Goal: Ask a question: Seek information or help from site administrators or community

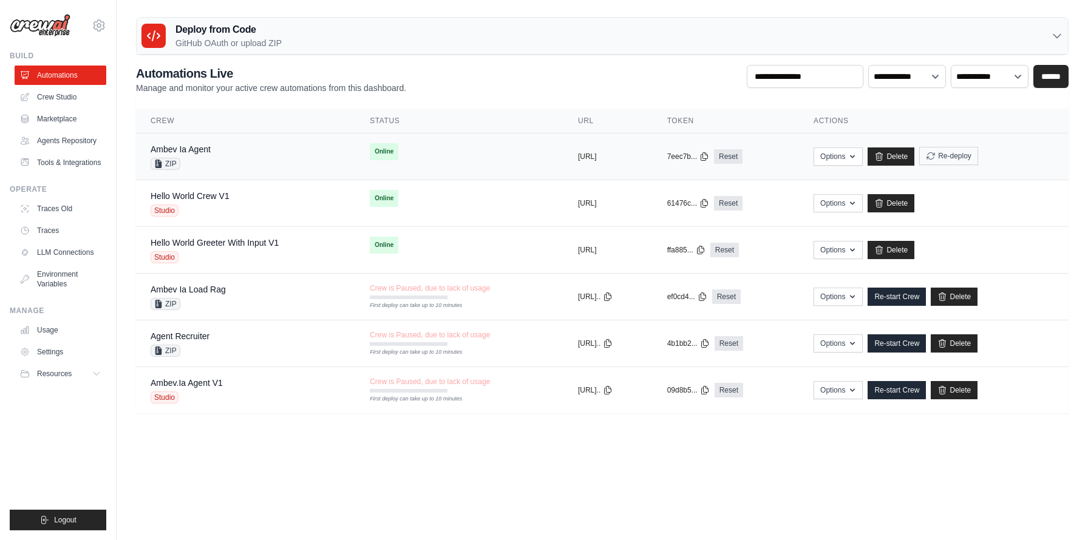
click at [971, 157] on button "Re-deploy" at bounding box center [948, 156] width 59 height 18
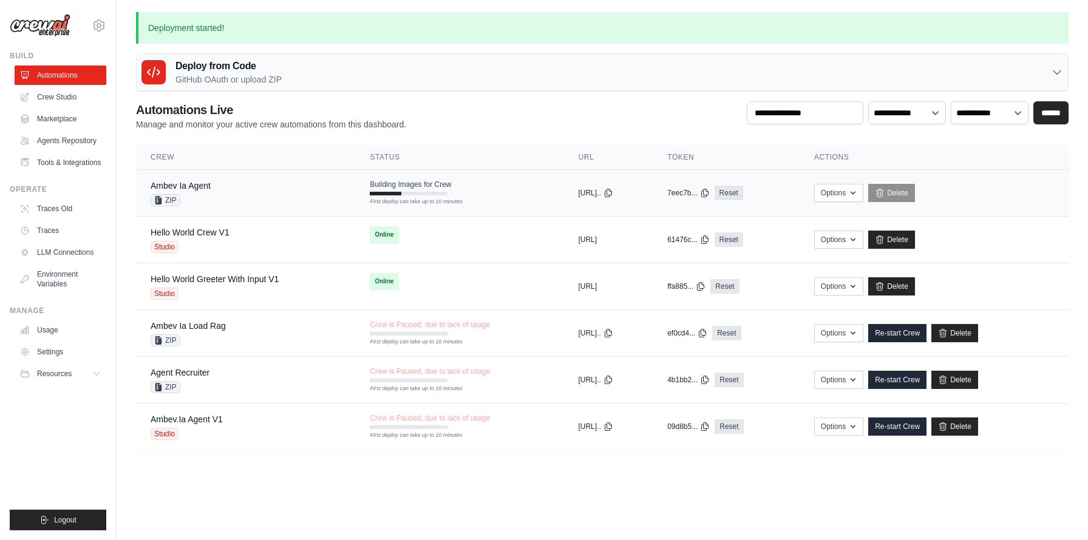
click at [401, 181] on span "Building Images for Crew" at bounding box center [410, 185] width 81 height 10
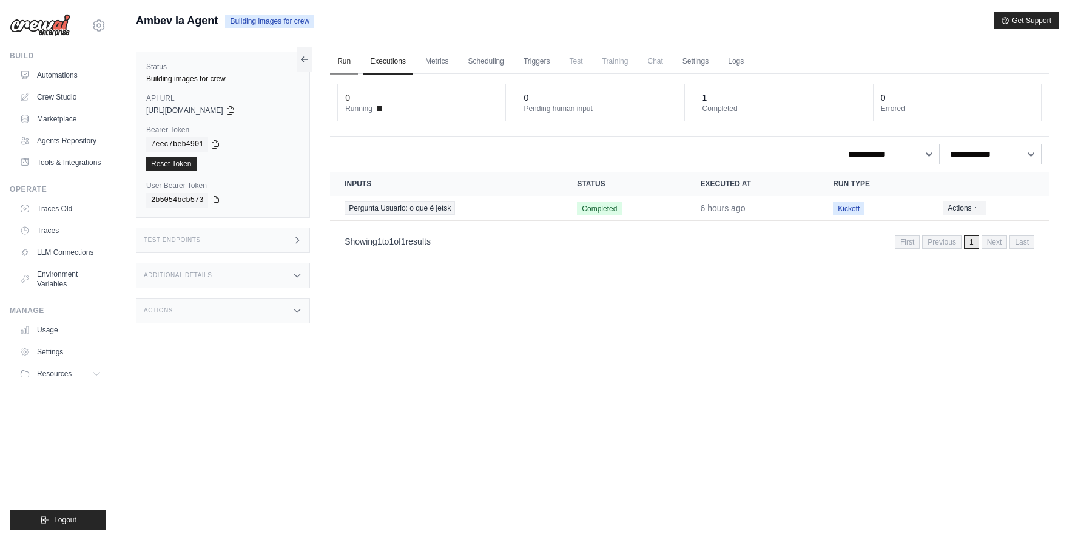
click at [343, 63] on link "Run" at bounding box center [344, 61] width 28 height 25
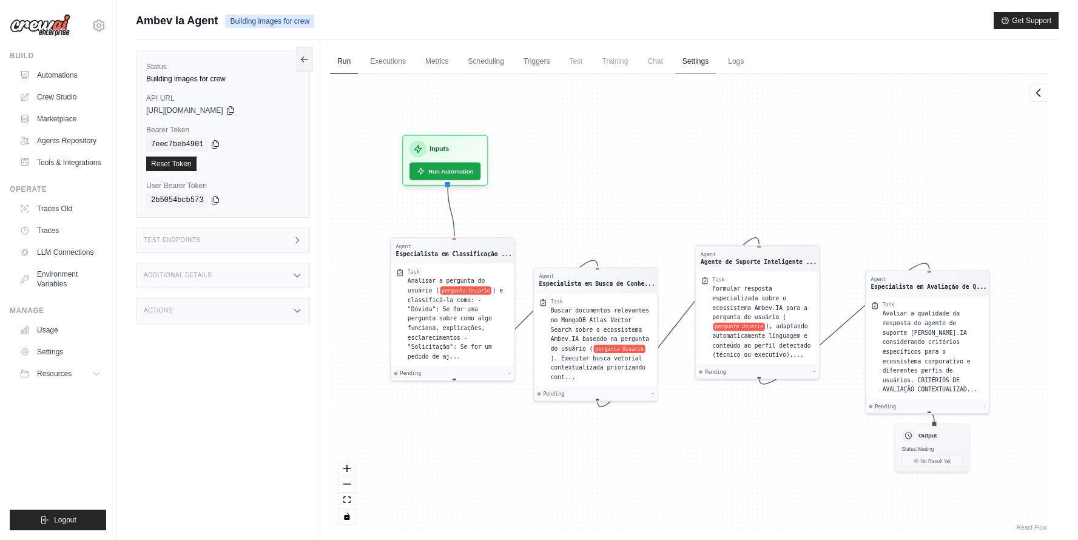
click at [697, 59] on link "Settings" at bounding box center [695, 61] width 41 height 25
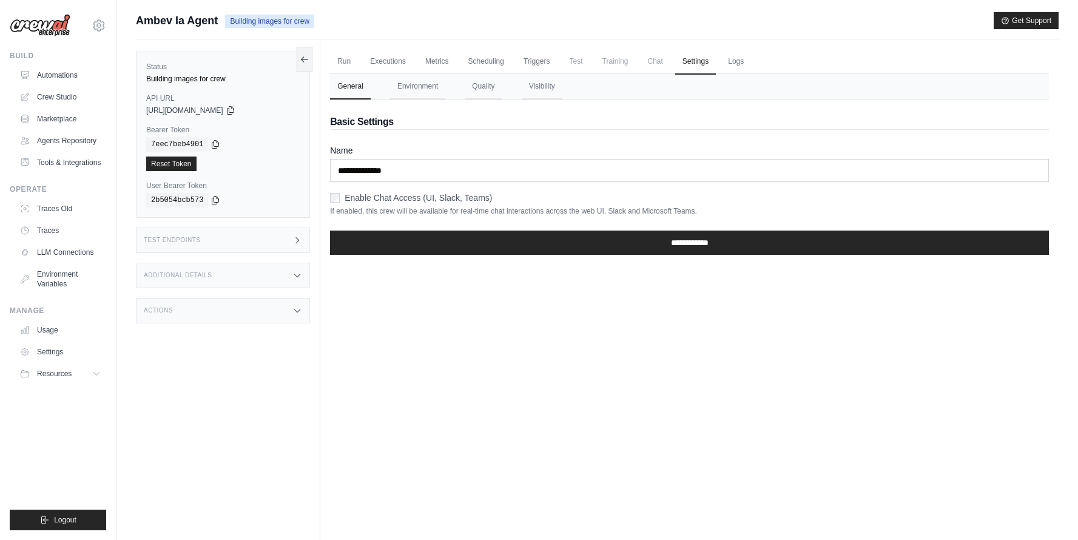
click at [770, 59] on ul "Run Executions Metrics Scheduling Triggers Test Training Chat Settings Logs" at bounding box center [689, 61] width 719 height 25
click at [719, 65] on ul "Run Executions Metrics Scheduling Triggers Test Training Chat Settings Logs" at bounding box center [689, 61] width 719 height 25
click at [734, 65] on link "Logs" at bounding box center [736, 61] width 30 height 25
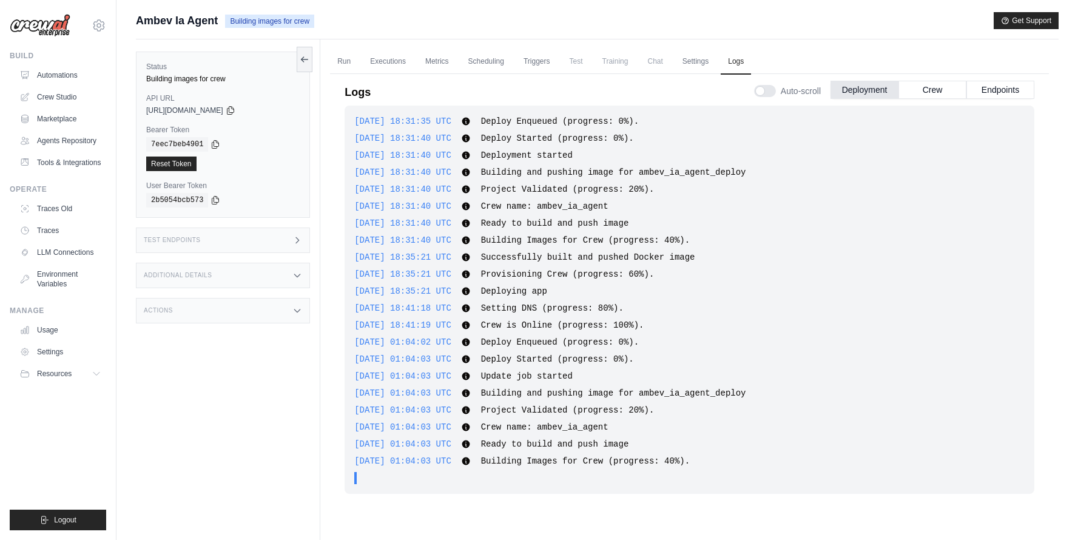
click at [296, 50] on div "Status Building images for crew API URL copied https://ambev-ia-agent-deploy-1e…" at bounding box center [228, 309] width 184 height 540
click at [306, 61] on icon at bounding box center [305, 59] width 10 height 10
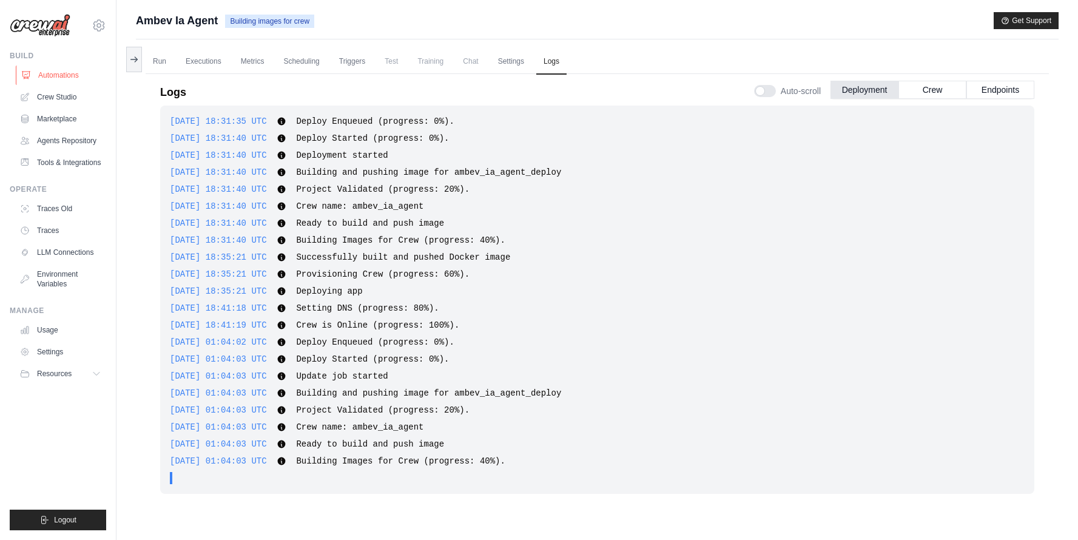
click at [78, 67] on link "Automations" at bounding box center [62, 75] width 92 height 19
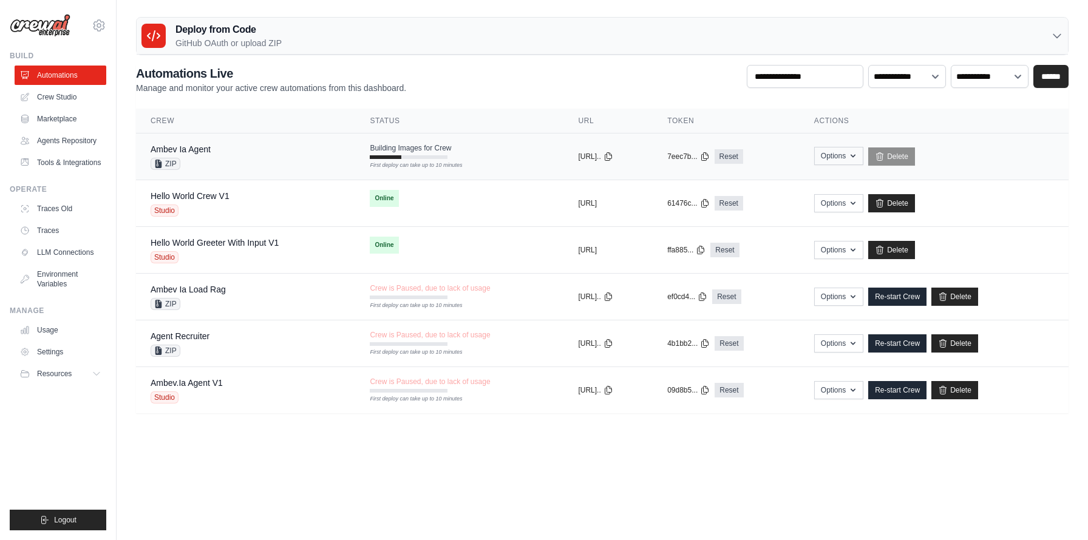
click at [858, 158] on icon "button" at bounding box center [853, 156] width 10 height 10
click at [915, 157] on link "Delete" at bounding box center [891, 156] width 47 height 18
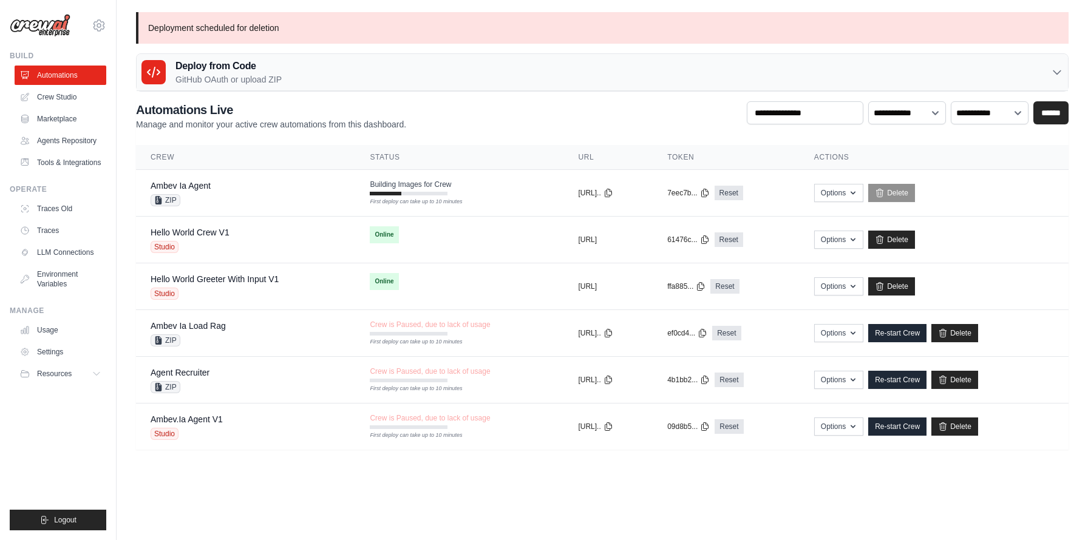
click at [416, 94] on div "Deployment scheduled for deletion Deploy from Code GitHub OAuth or upload ZIP G…" at bounding box center [602, 231] width 971 height 438
click at [424, 72] on div "Deploy from Code GitHub OAuth or upload ZIP" at bounding box center [602, 72] width 931 height 37
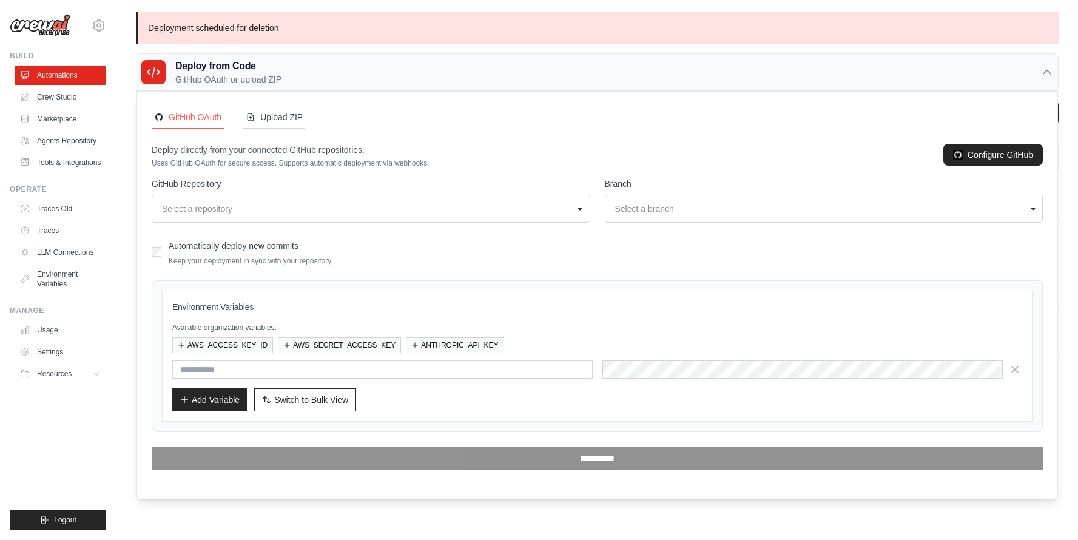
click at [269, 112] on div "Upload ZIP" at bounding box center [274, 117] width 57 height 12
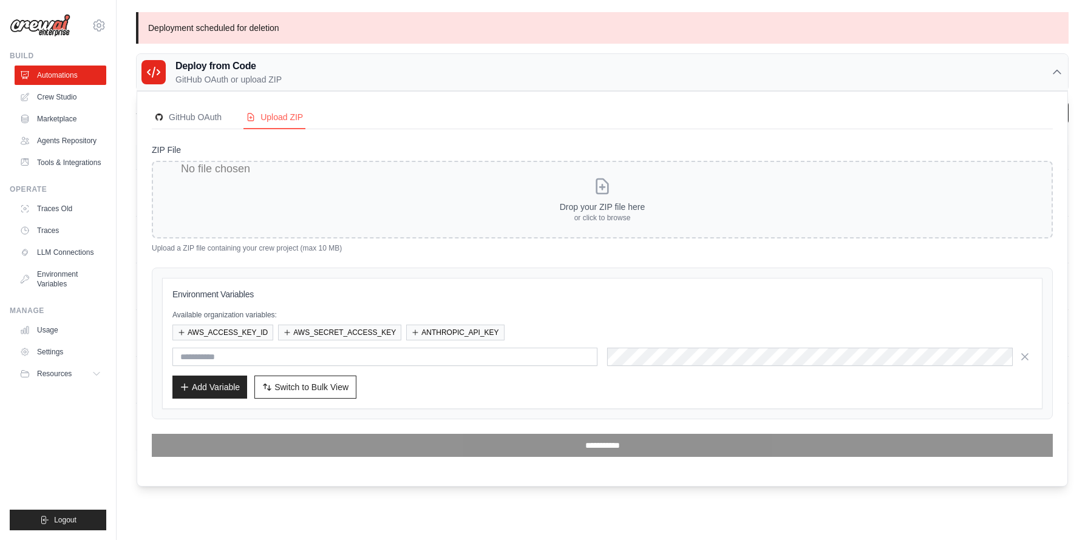
click at [598, 189] on input "ZIP File" at bounding box center [602, 200] width 901 height 78
type input "**********"
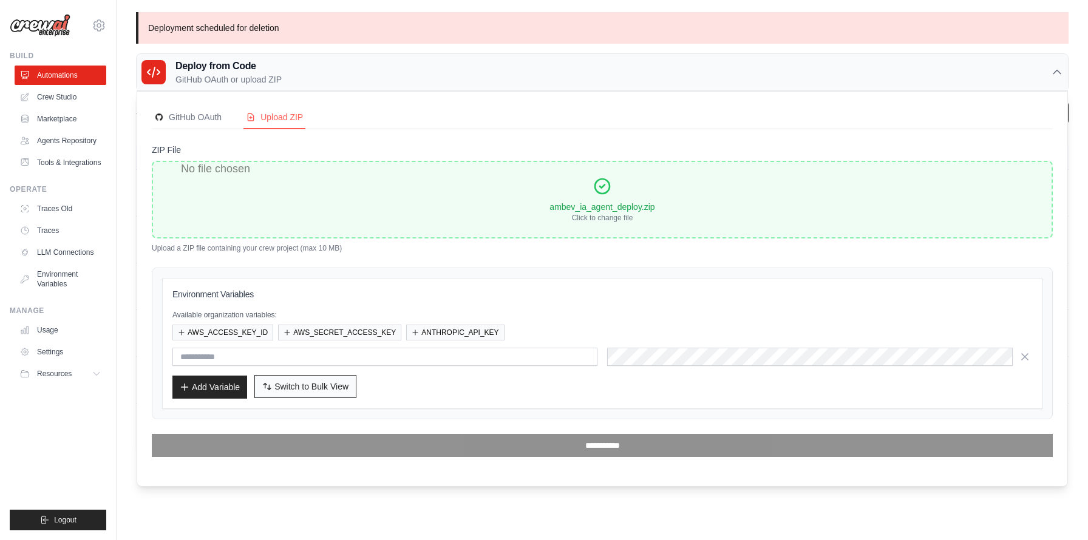
click at [341, 387] on span "Switch to Bulk View" at bounding box center [311, 387] width 74 height 12
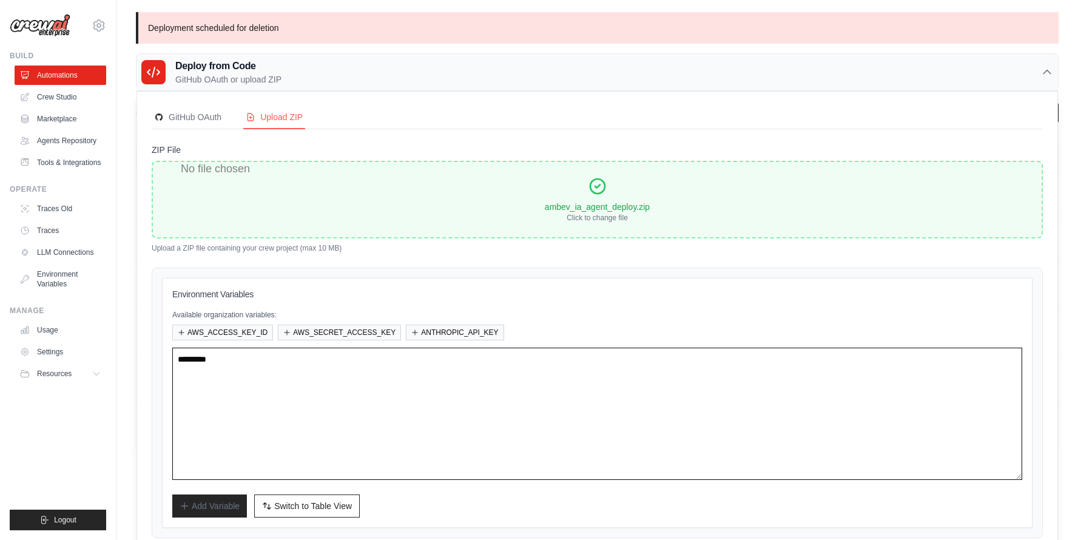
click at [331, 357] on textarea at bounding box center [597, 414] width 850 height 132
paste textarea "**********"
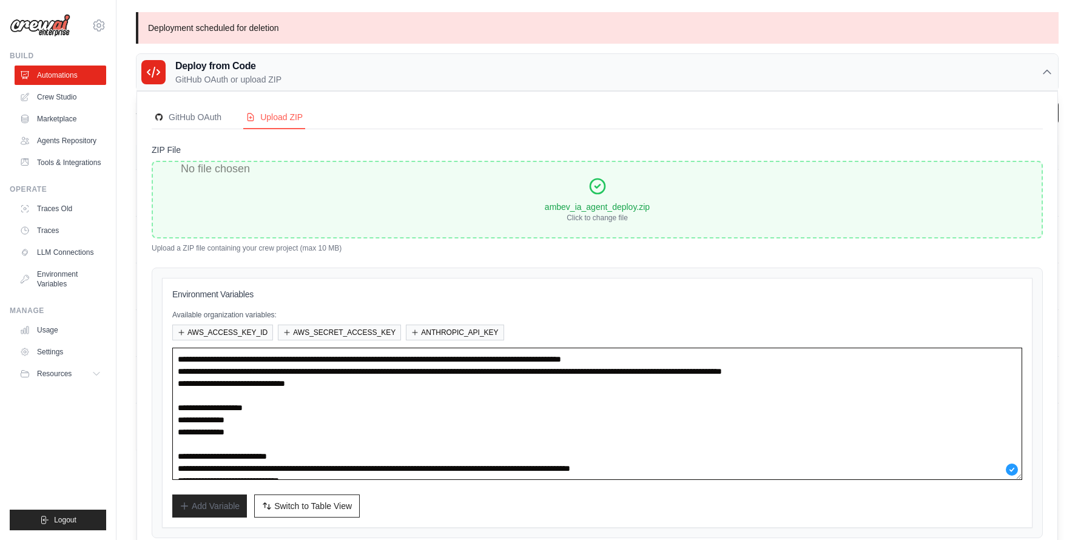
scroll to position [36, 0]
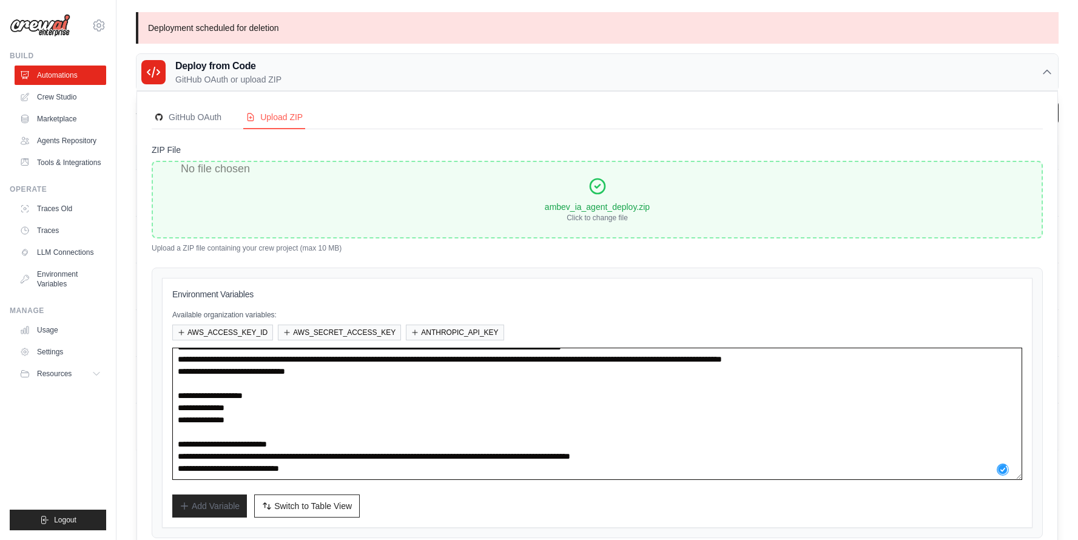
click at [352, 424] on textarea "**********" at bounding box center [597, 414] width 850 height 132
drag, startPoint x: 352, startPoint y: 432, endPoint x: 323, endPoint y: 408, distance: 37.1
click at [323, 408] on textarea "**********" at bounding box center [597, 414] width 850 height 132
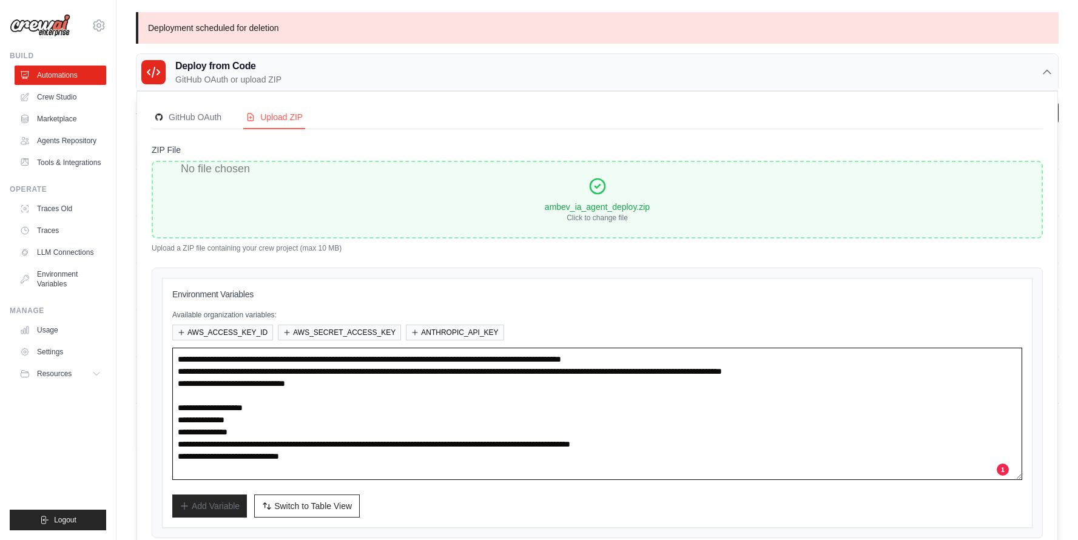
scroll to position [12, 0]
drag, startPoint x: 303, startPoint y: 408, endPoint x: 191, endPoint y: 399, distance: 113.3
click at [191, 399] on textarea "**********" at bounding box center [597, 414] width 850 height 132
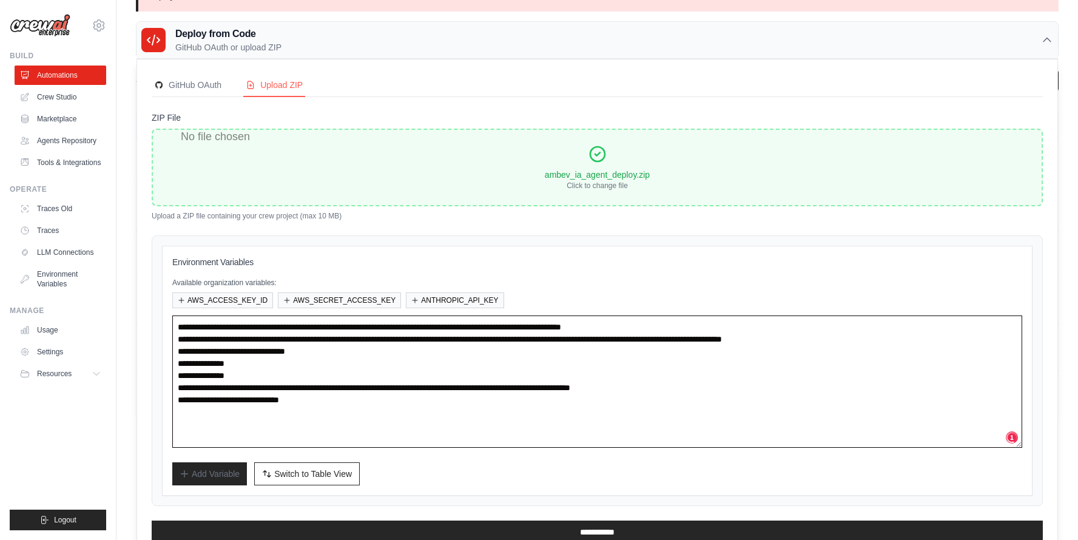
scroll to position [25, 0]
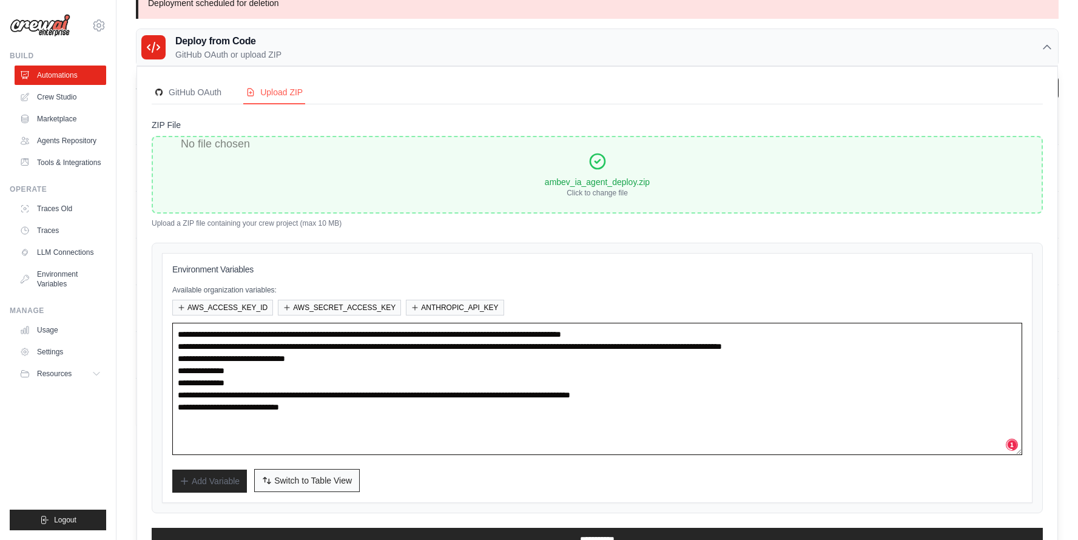
type textarea "**********"
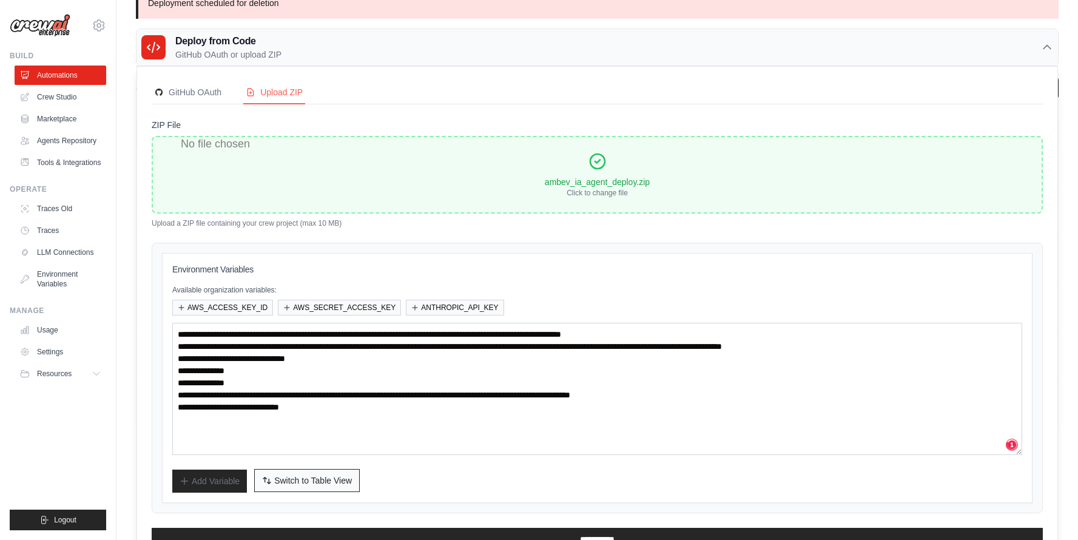
click at [296, 475] on span "Switch to Table View" at bounding box center [313, 481] width 78 height 12
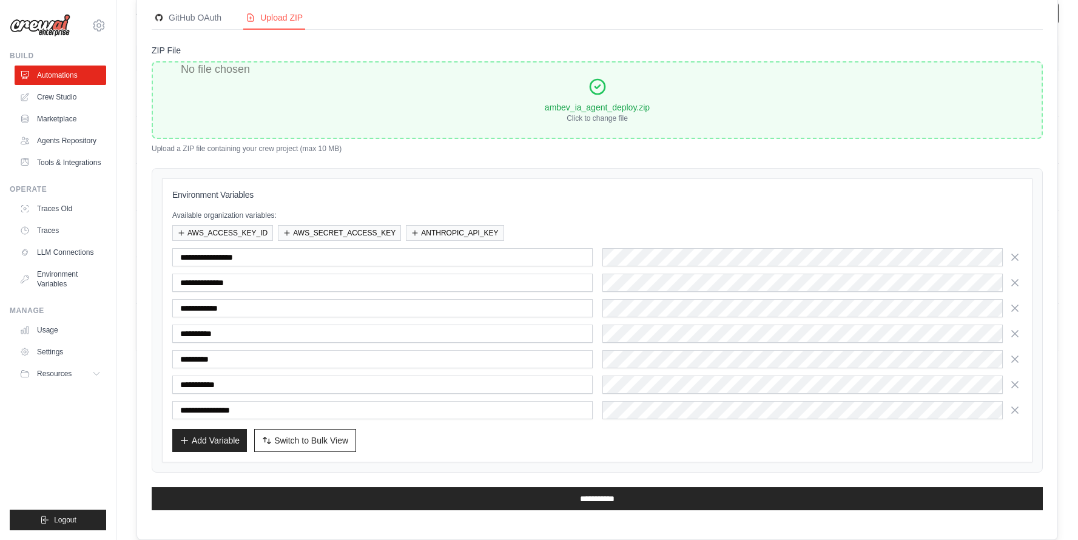
scroll to position [100, 0]
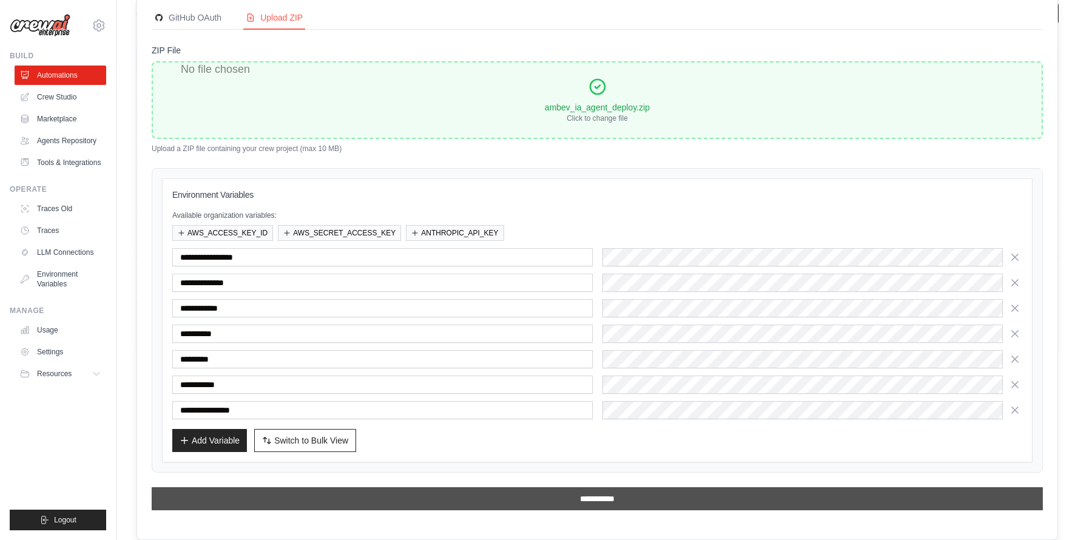
click at [455, 503] on input "**********" at bounding box center [598, 498] width 892 height 23
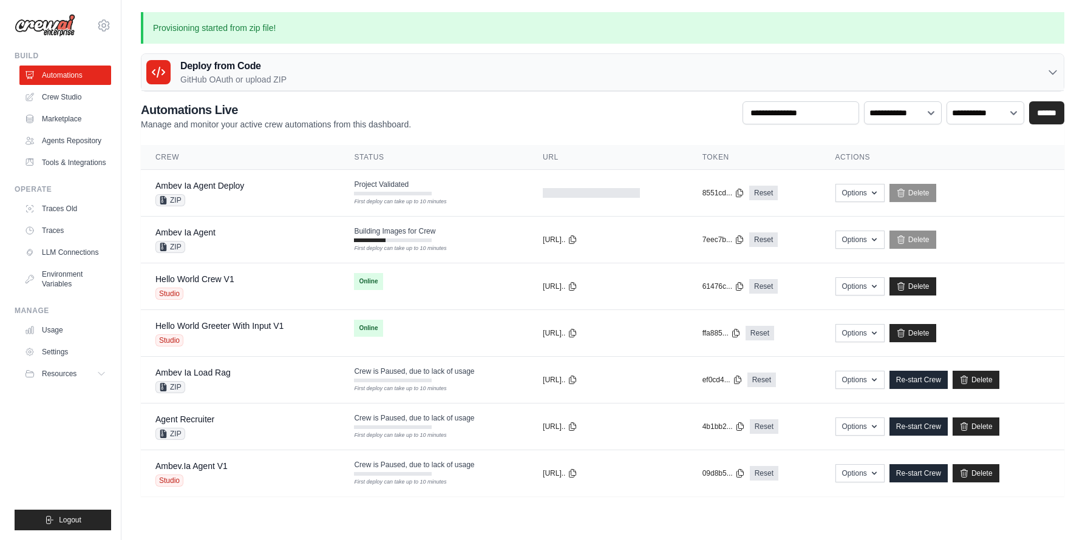
scroll to position [0, 0]
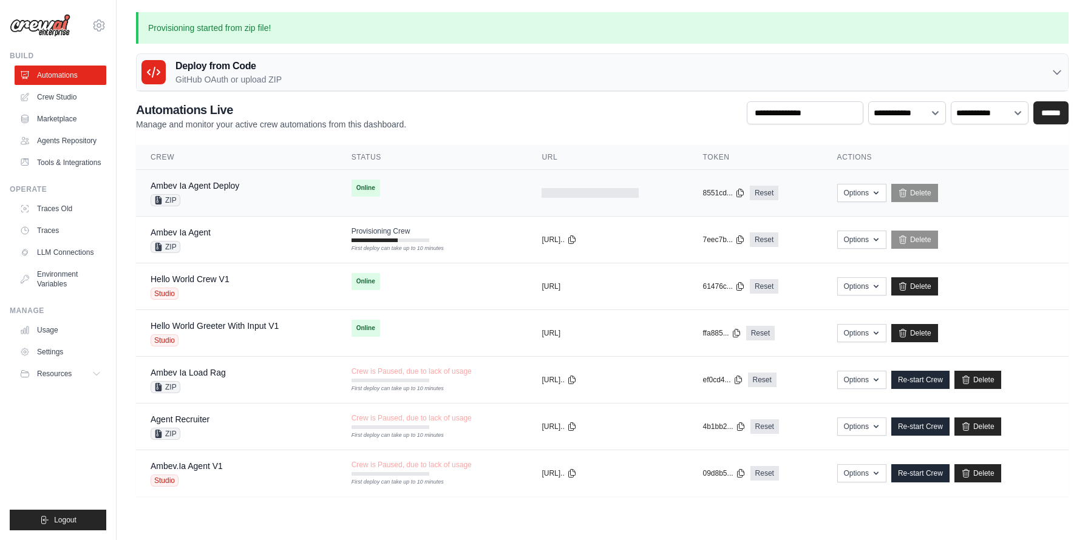
click at [310, 209] on td "Ambev Ia Agent Deploy ZIP" at bounding box center [236, 193] width 201 height 47
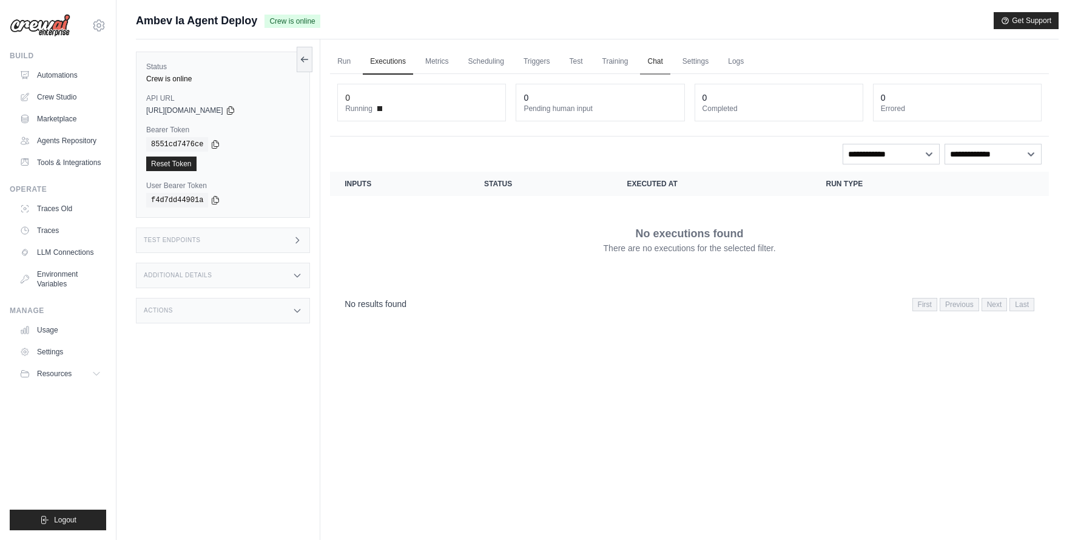
click at [655, 61] on link "Chat" at bounding box center [655, 61] width 30 height 25
click at [339, 65] on link "Run" at bounding box center [344, 61] width 28 height 25
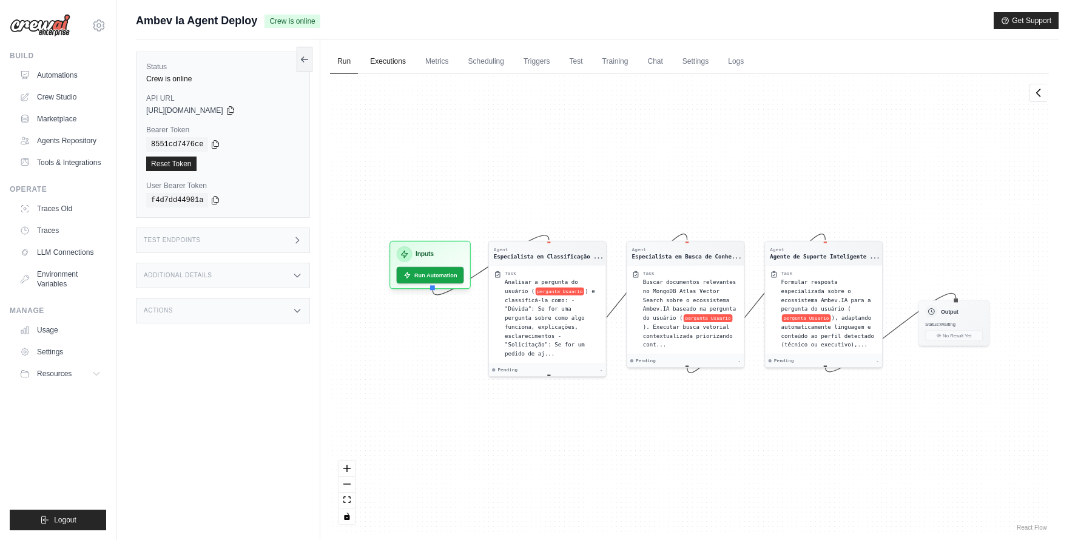
click at [393, 64] on link "Executions" at bounding box center [388, 61] width 50 height 25
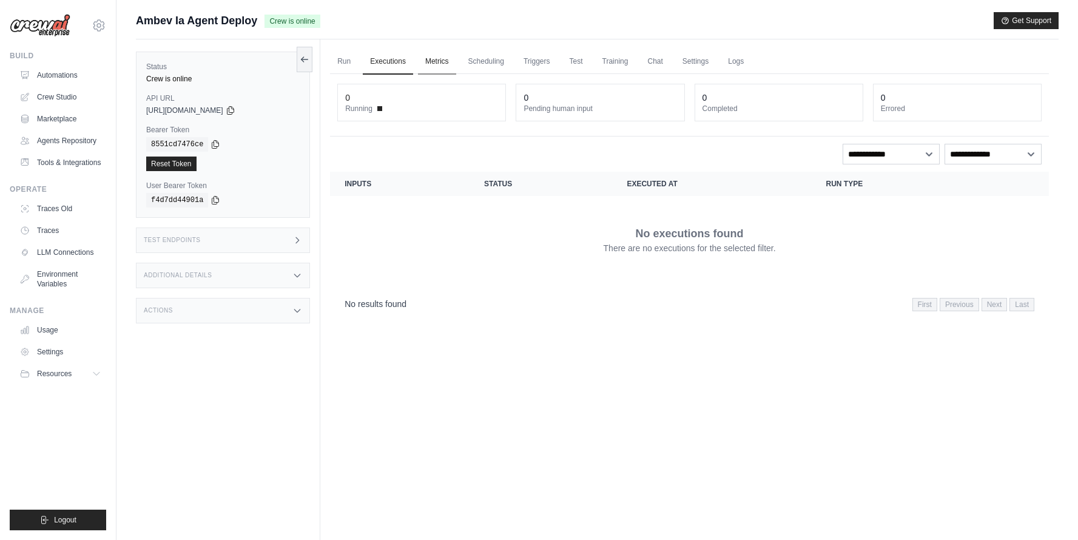
click at [448, 67] on link "Metrics" at bounding box center [437, 61] width 38 height 25
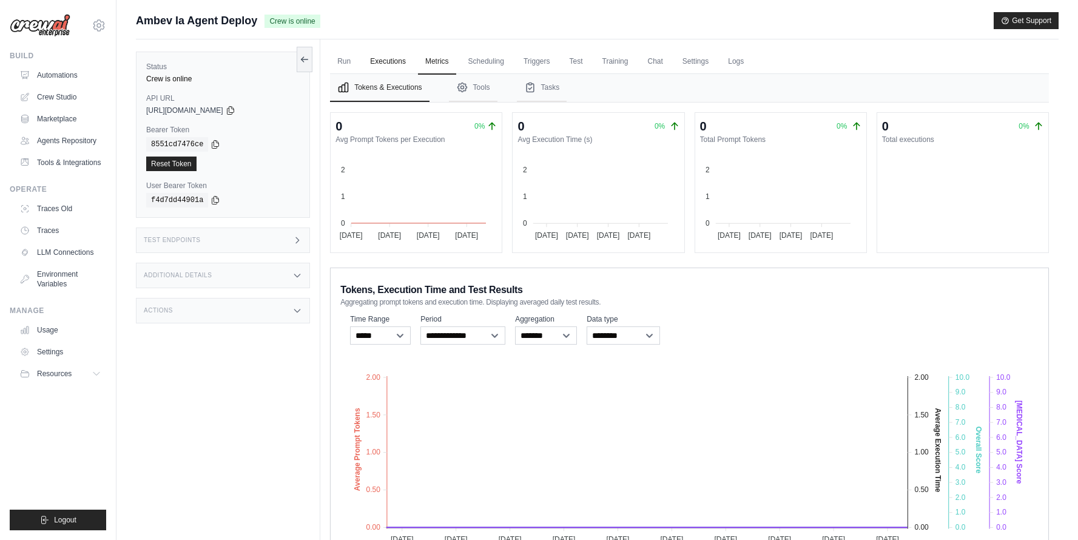
click at [379, 63] on link "Executions" at bounding box center [388, 61] width 50 height 25
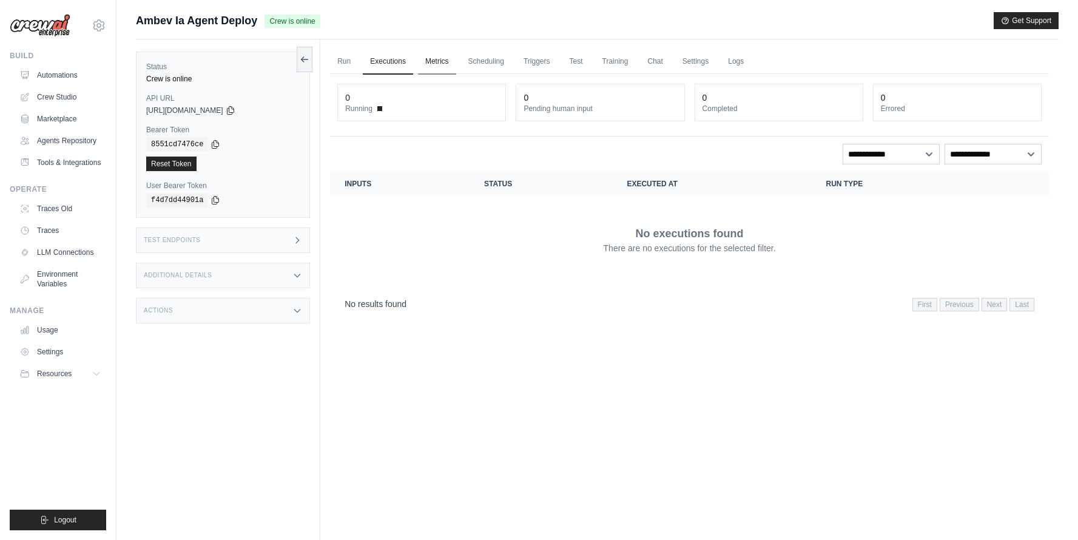
click at [427, 63] on link "Metrics" at bounding box center [437, 61] width 38 height 25
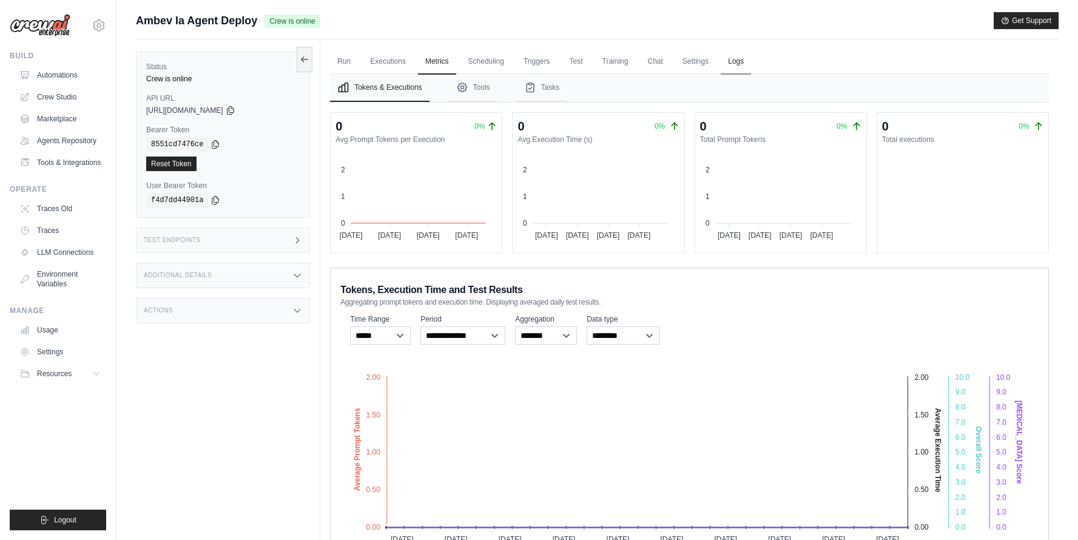
click at [737, 60] on link "Logs" at bounding box center [736, 61] width 30 height 25
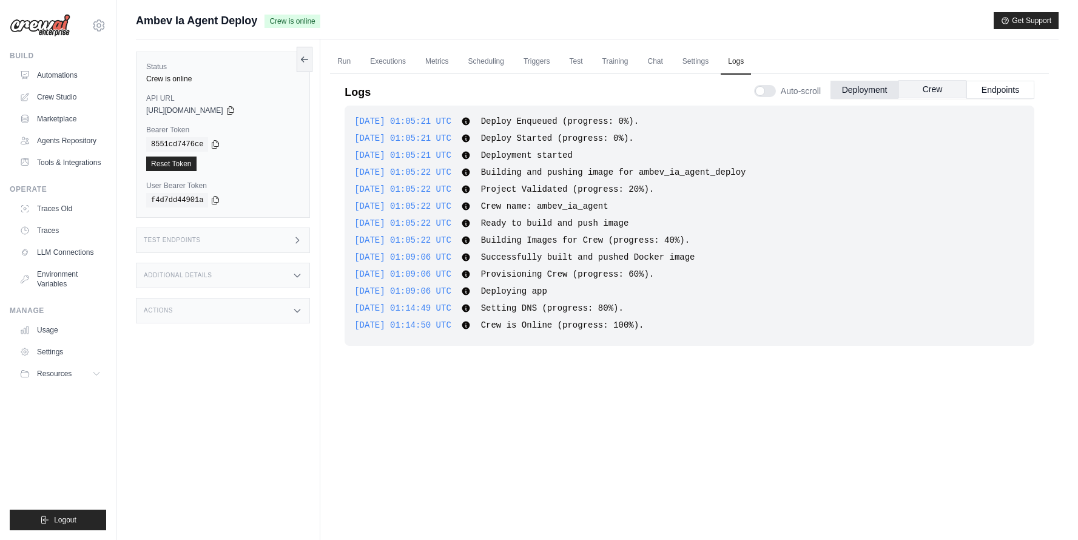
click at [921, 97] on button "Crew" at bounding box center [933, 89] width 68 height 18
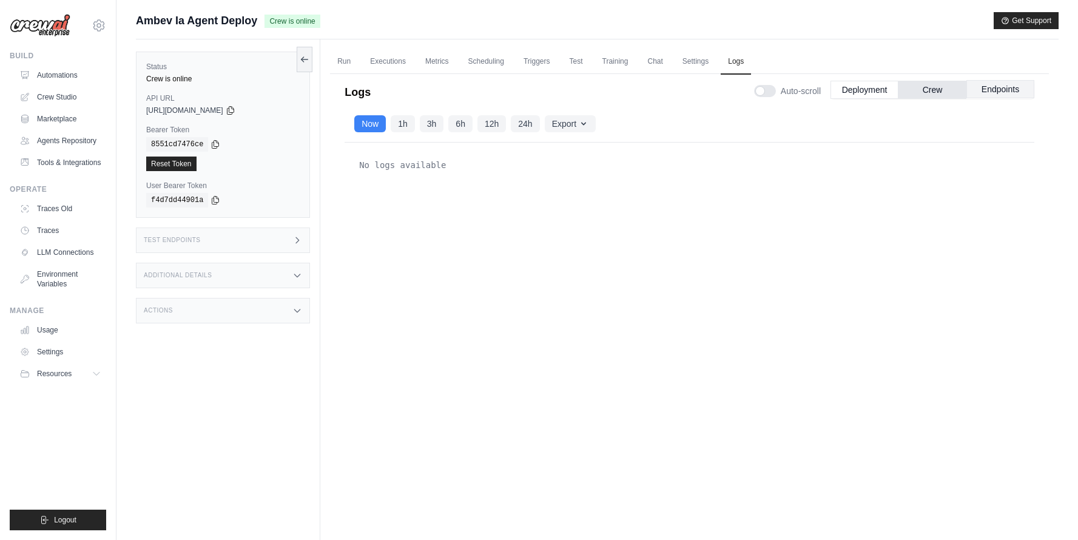
click at [1012, 82] on button "Endpoints" at bounding box center [1001, 89] width 68 height 18
click at [380, 57] on link "Executions" at bounding box center [388, 61] width 50 height 25
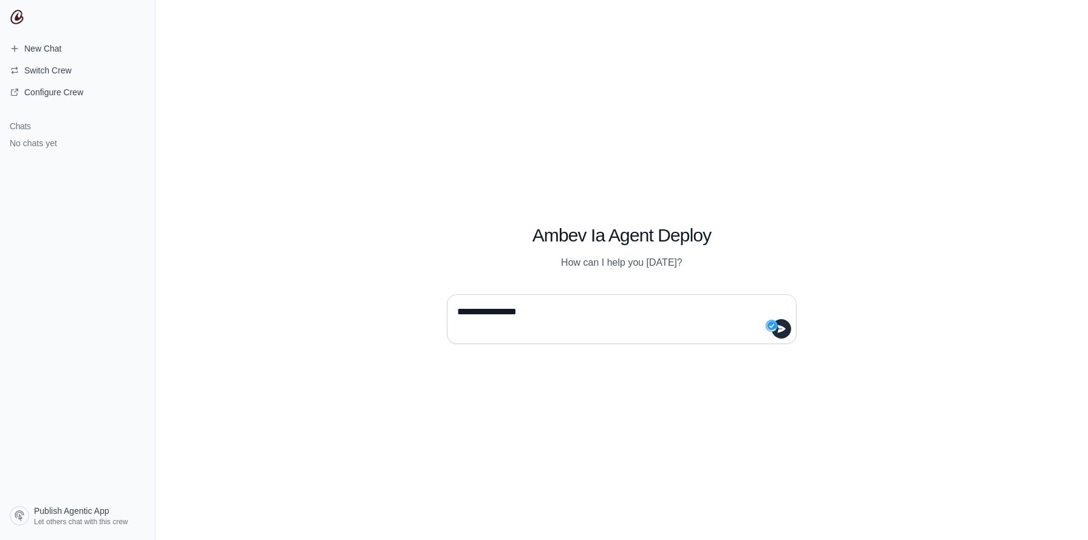
type textarea "**********"
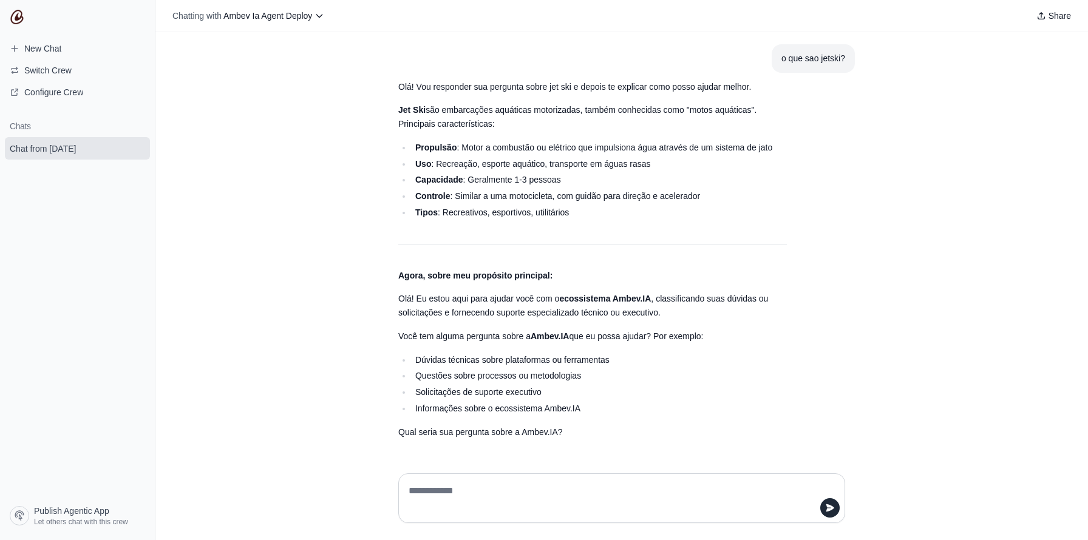
click at [542, 314] on p "Olá! Eu estou aqui para ajudar você com o ecossistema Ambev.IA , classificando …" at bounding box center [592, 306] width 388 height 28
click at [501, 197] on li "Controle : Similar a uma motocicleta, com guidão para direção e acelerador" at bounding box center [598, 196] width 375 height 14
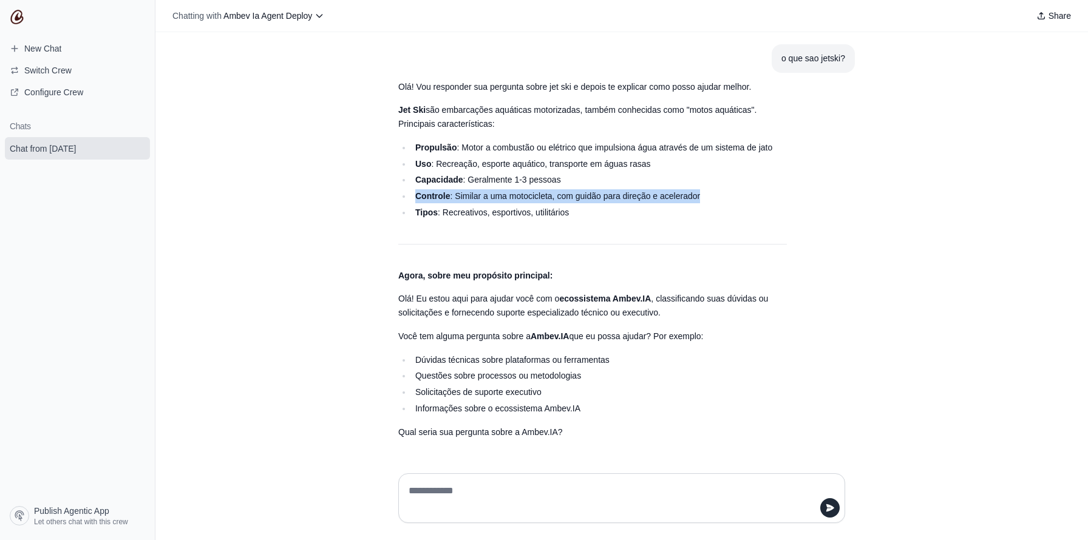
click at [501, 197] on li "Controle : Similar a uma motocicleta, com guidão para direção e acelerador" at bounding box center [598, 196] width 375 height 14
click at [499, 206] on li "Tipos : Recreativos, esportivos, utilitários" at bounding box center [598, 213] width 375 height 14
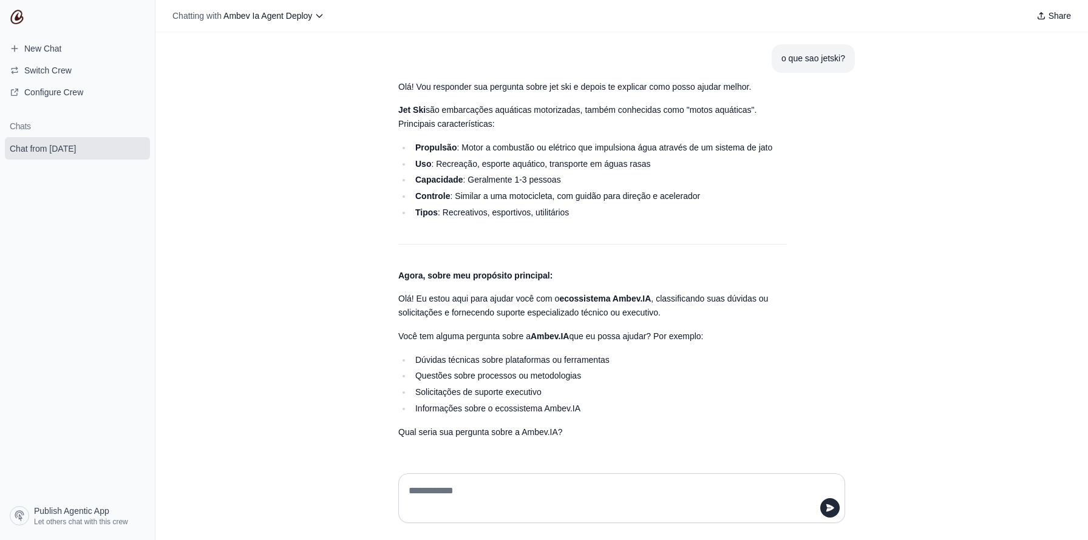
click at [499, 206] on li "Tipos : Recreativos, esportivos, utilitários" at bounding box center [598, 213] width 375 height 14
click at [472, 503] on textarea at bounding box center [618, 498] width 424 height 34
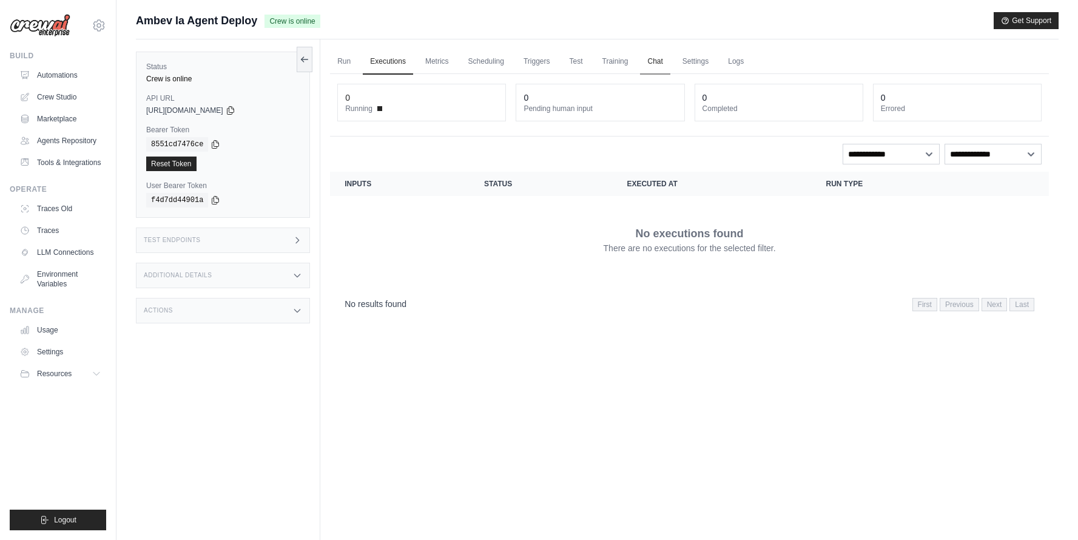
click at [653, 64] on link "Chat" at bounding box center [655, 61] width 30 height 25
click at [342, 59] on link "Run" at bounding box center [344, 61] width 28 height 25
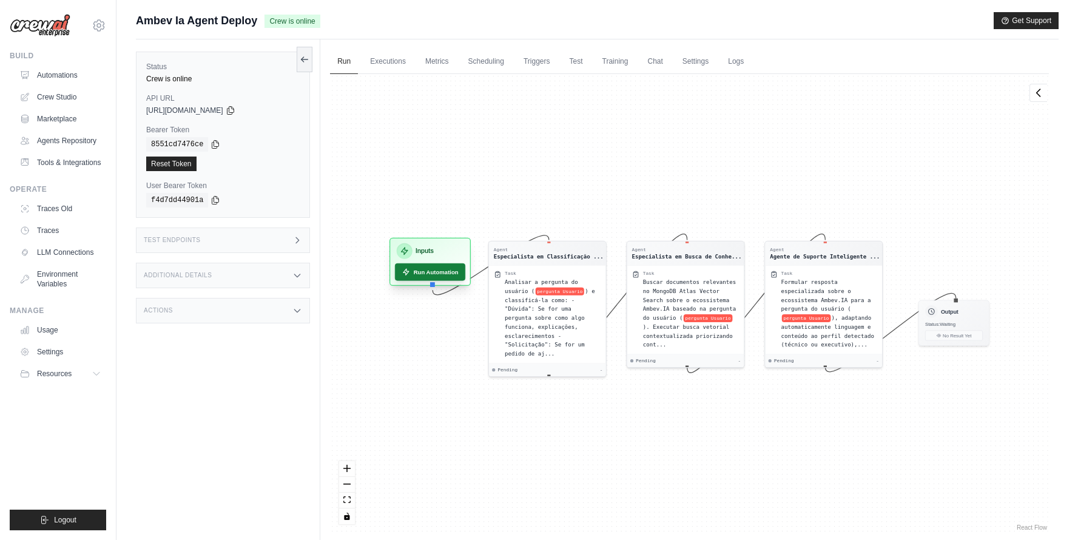
click at [436, 271] on button "Run Automation" at bounding box center [430, 272] width 70 height 18
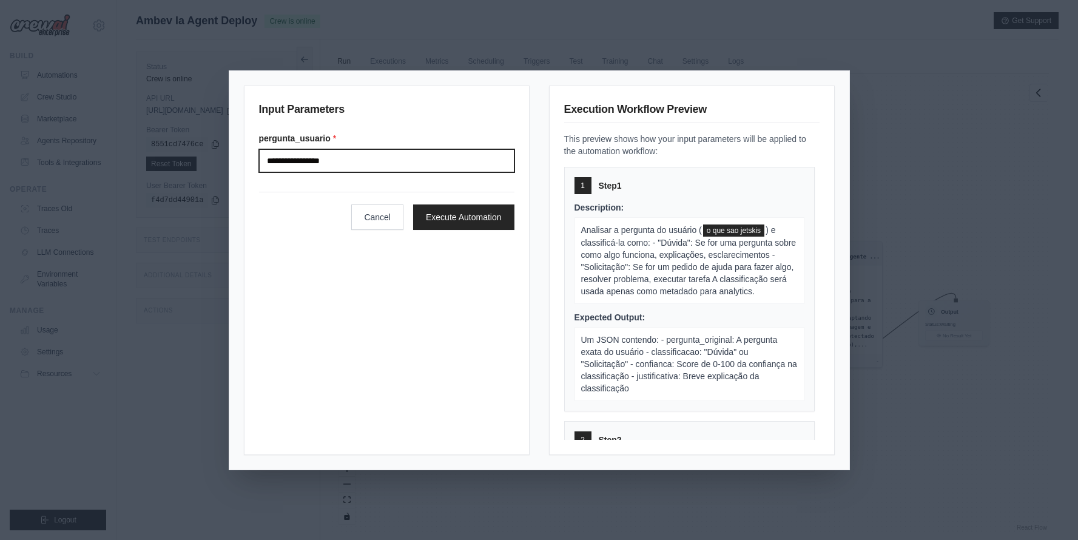
type input "**********"
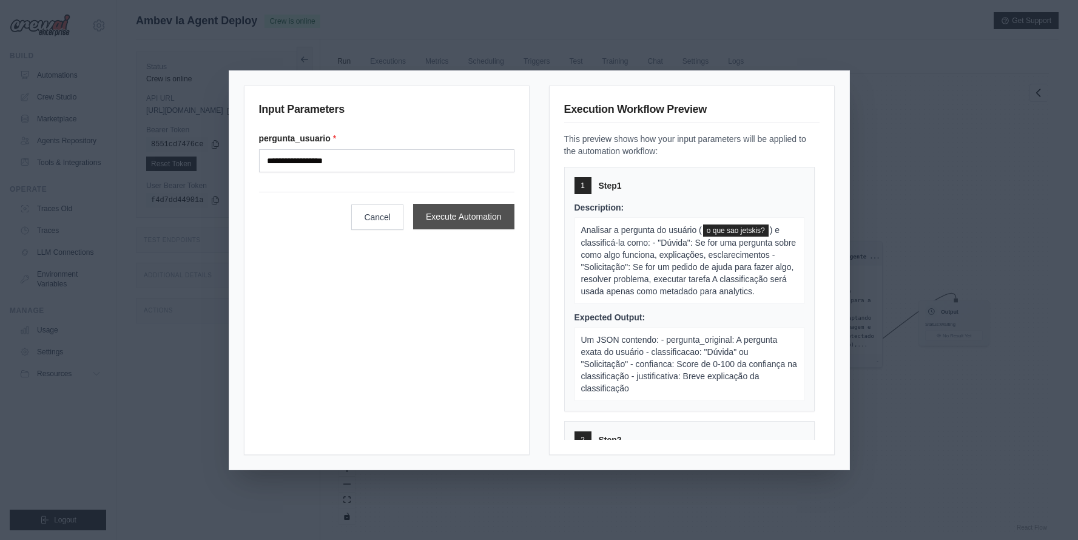
click at [444, 217] on button "Execute Automation" at bounding box center [463, 216] width 101 height 25
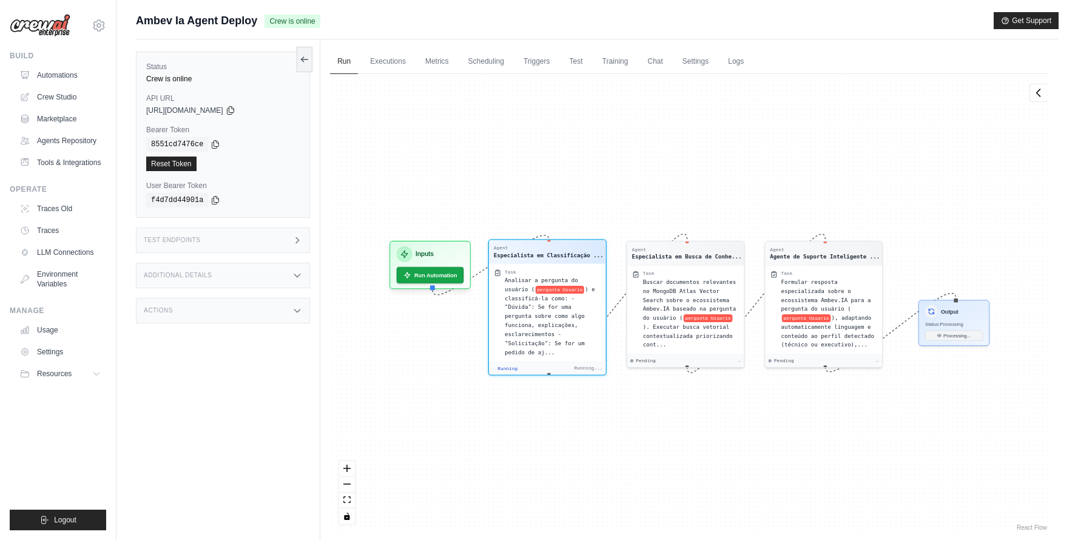
scroll to position [175, 0]
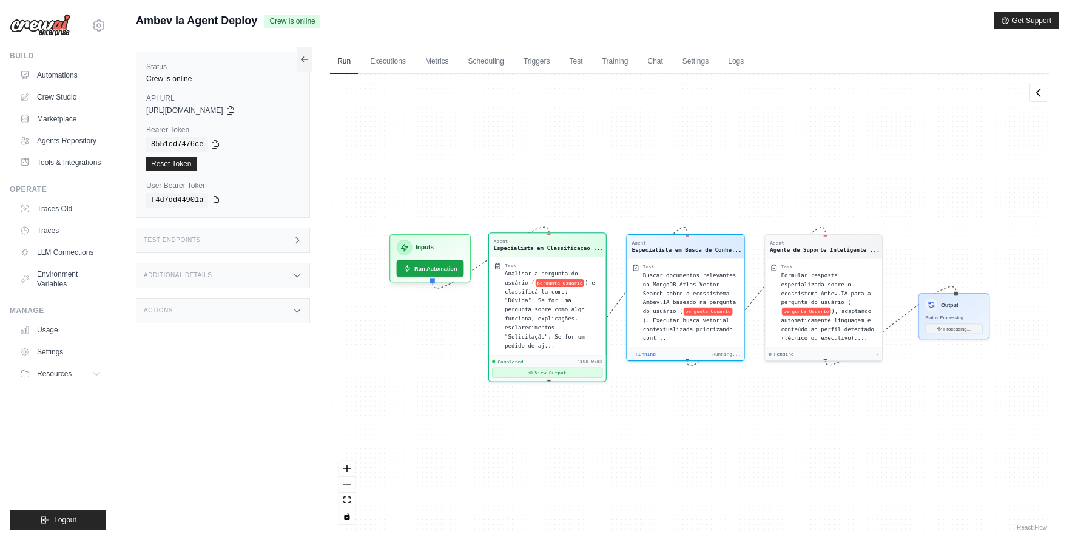
click at [551, 368] on button "View Output" at bounding box center [547, 373] width 110 height 10
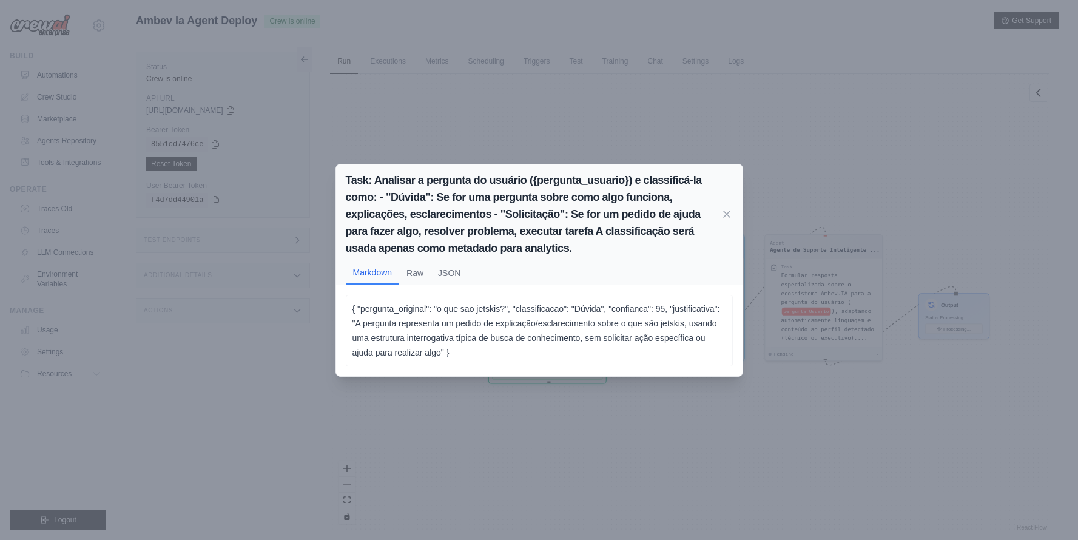
click at [562, 403] on div "Task: Analisar a pergunta do usuário ({pergunta_usuario}) e classificá-la como:…" at bounding box center [539, 270] width 1078 height 540
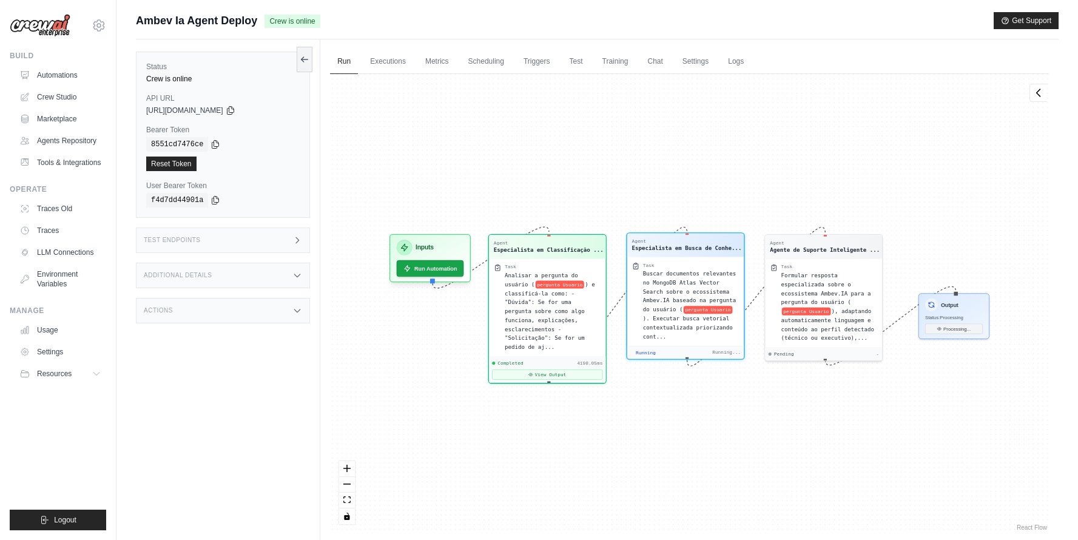
click at [706, 342] on div "Task Buscar documentos relevantes no MongoDB Atlas Vector Search sobre o ecossi…" at bounding box center [686, 301] width 117 height 89
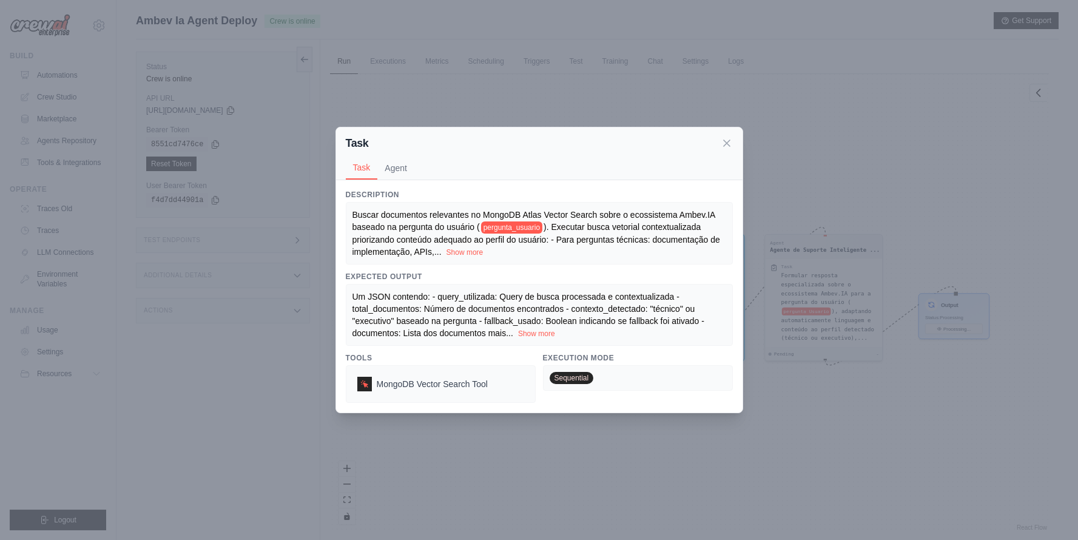
click at [793, 365] on div "Task Task Agent Description Buscar documentos relevantes no MongoDB Atlas Vecto…" at bounding box center [539, 270] width 1078 height 540
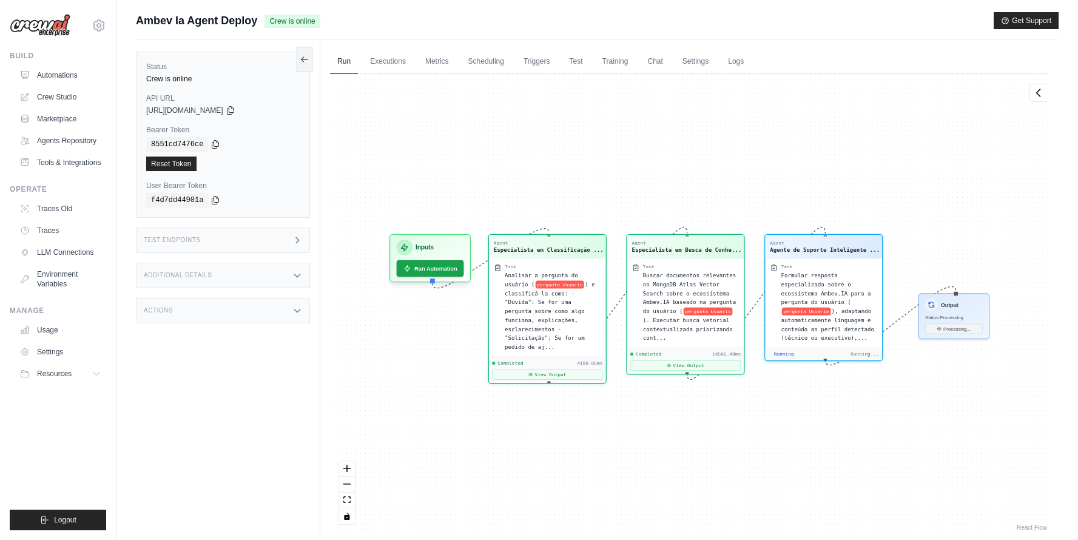
scroll to position [345, 0]
click at [705, 366] on button "View Output" at bounding box center [686, 364] width 110 height 10
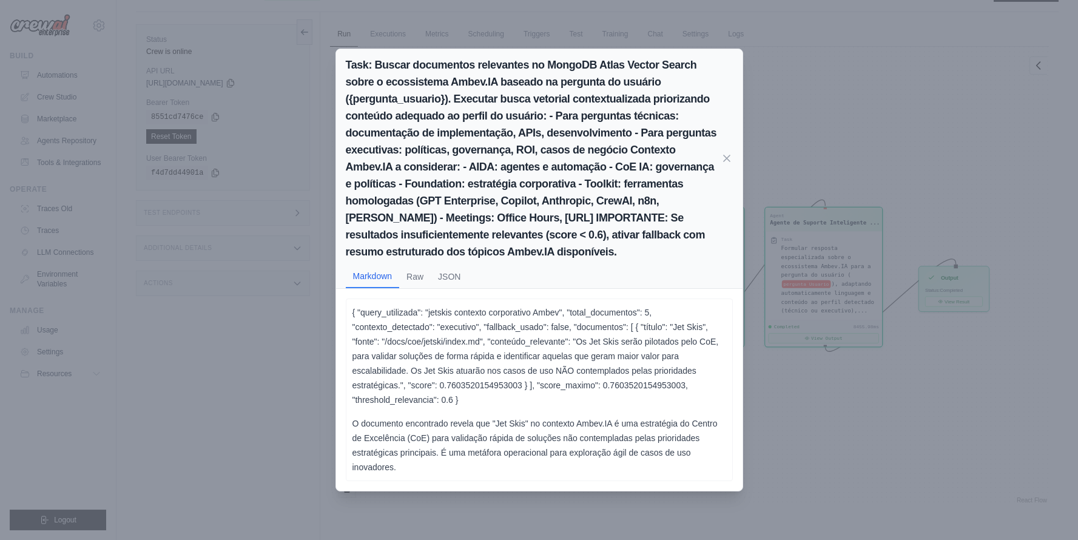
scroll to position [2516, 0]
click at [586, 443] on p "O documento encontrado revela que "Jet Skis" no contexto Ambev.IA é uma estraté…" at bounding box center [540, 445] width 374 height 58
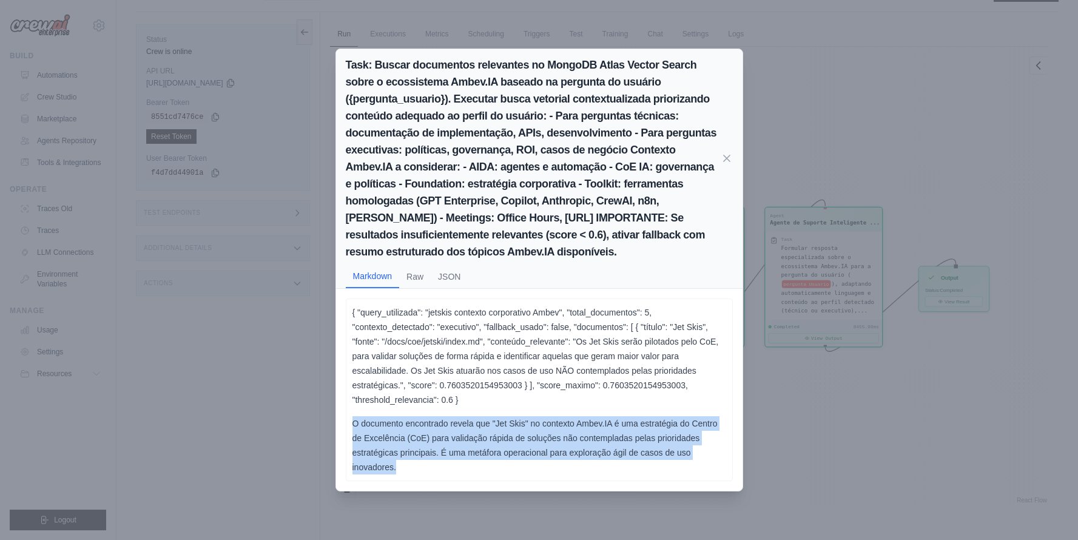
click at [586, 443] on p "O documento encontrado revela que "Jet Skis" no contexto Ambev.IA é uma estraté…" at bounding box center [540, 445] width 374 height 58
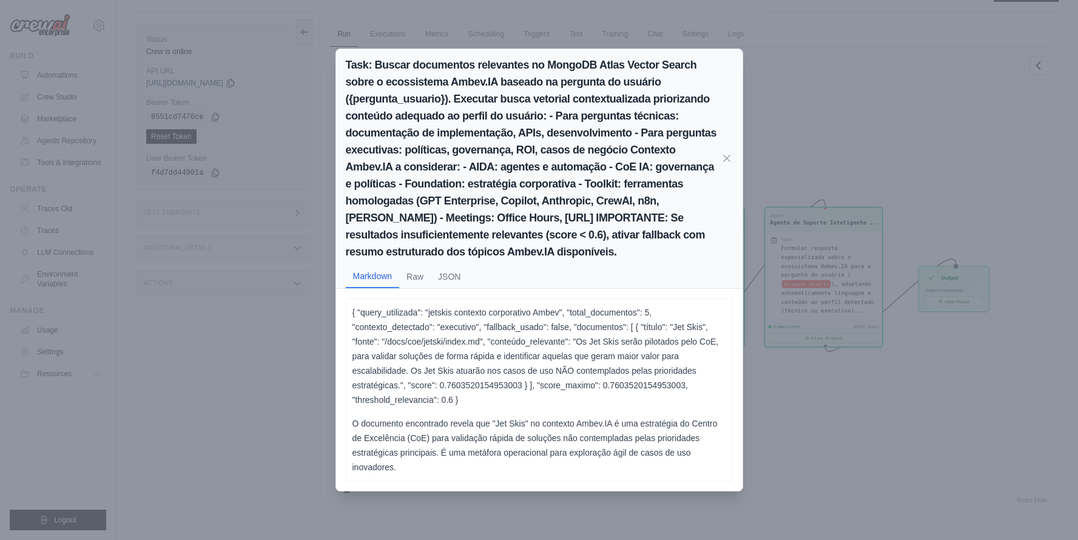
click at [745, 383] on div "Task: Buscar documentos relevantes no MongoDB Atlas Vector Search sobre o ecoss…" at bounding box center [539, 270] width 1078 height 540
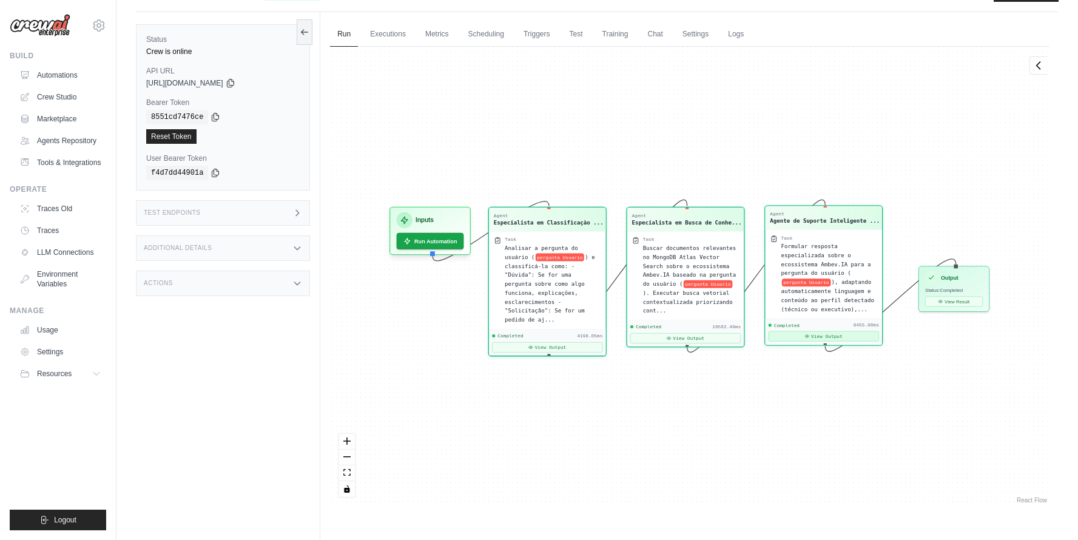
click at [842, 337] on button "View Output" at bounding box center [824, 336] width 110 height 10
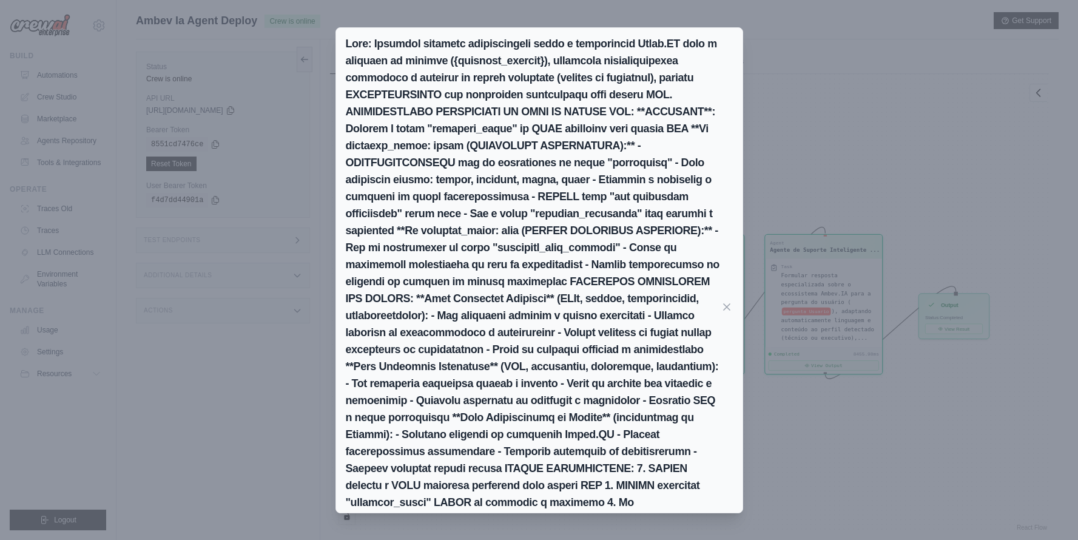
scroll to position [0, 0]
click at [573, 299] on h2 at bounding box center [533, 307] width 375 height 544
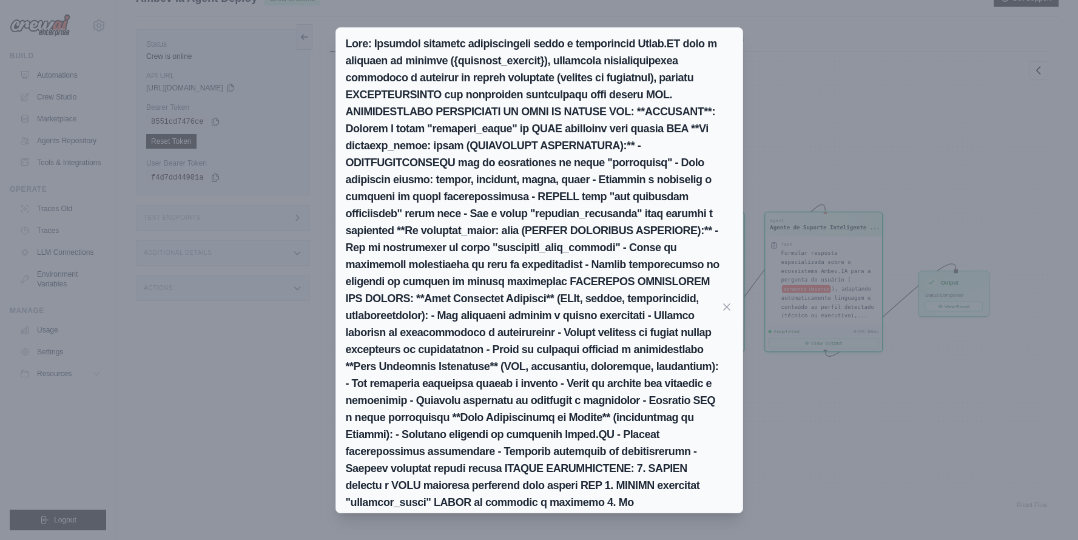
scroll to position [25, 0]
click at [618, 267] on h2 at bounding box center [533, 307] width 375 height 544
click at [723, 427] on div at bounding box center [539, 307] width 387 height 544
click at [937, 301] on div "Markdown Raw JSON Jet Skis no Contexto Ambev.IA Os Jet Skis representam uma est…" at bounding box center [539, 270] width 1078 height 540
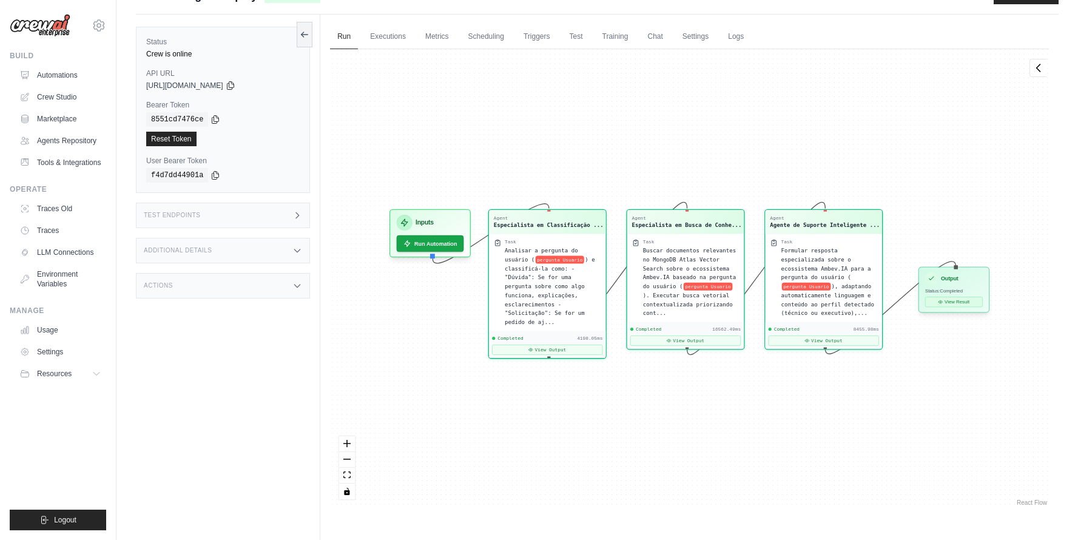
click at [965, 305] on button "View Result" at bounding box center [955, 302] width 58 height 10
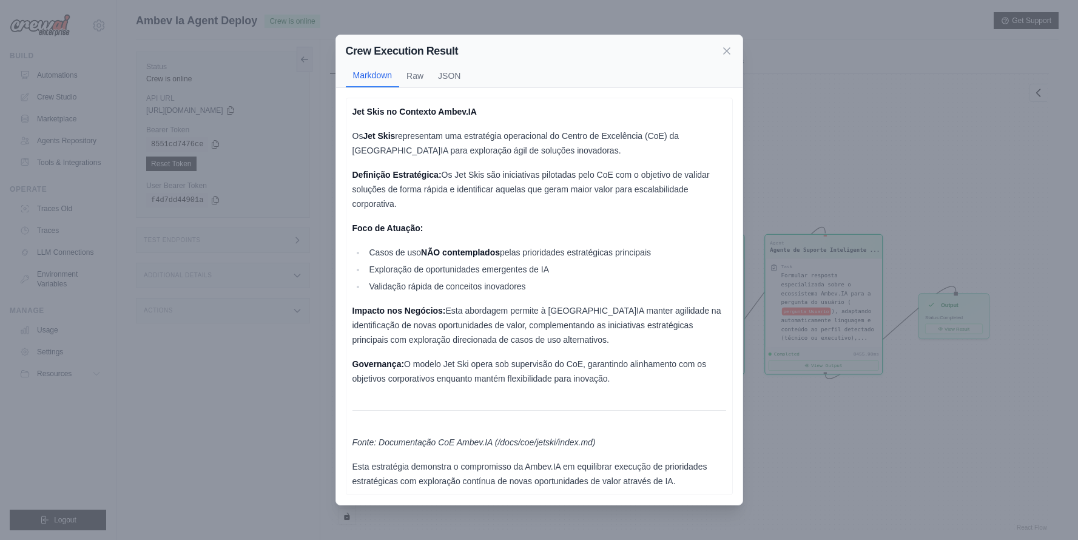
scroll to position [0, 0]
click at [726, 52] on icon at bounding box center [727, 50] width 6 height 6
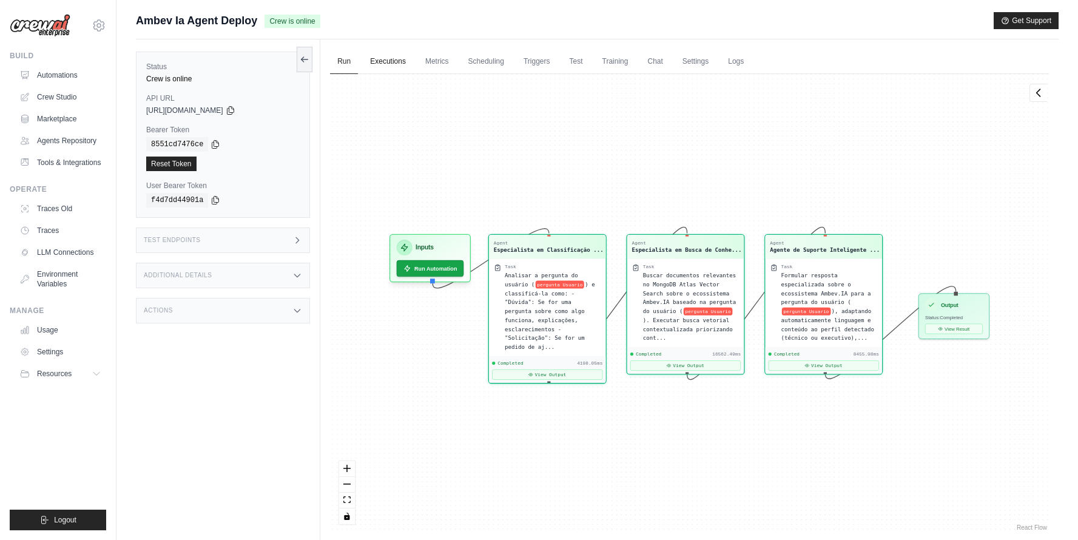
click at [399, 73] on link "Executions" at bounding box center [388, 61] width 50 height 25
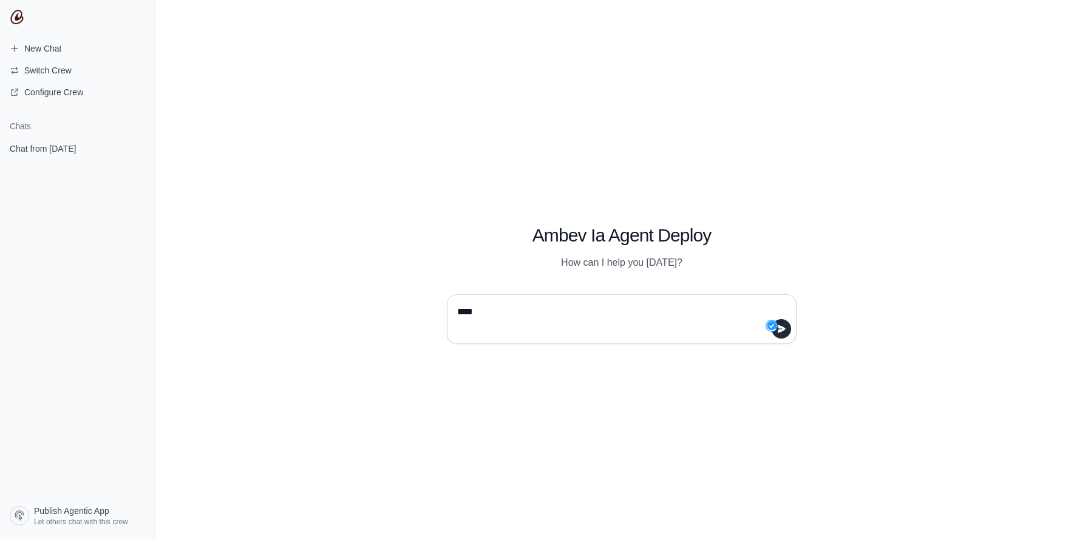
type textarea "*****"
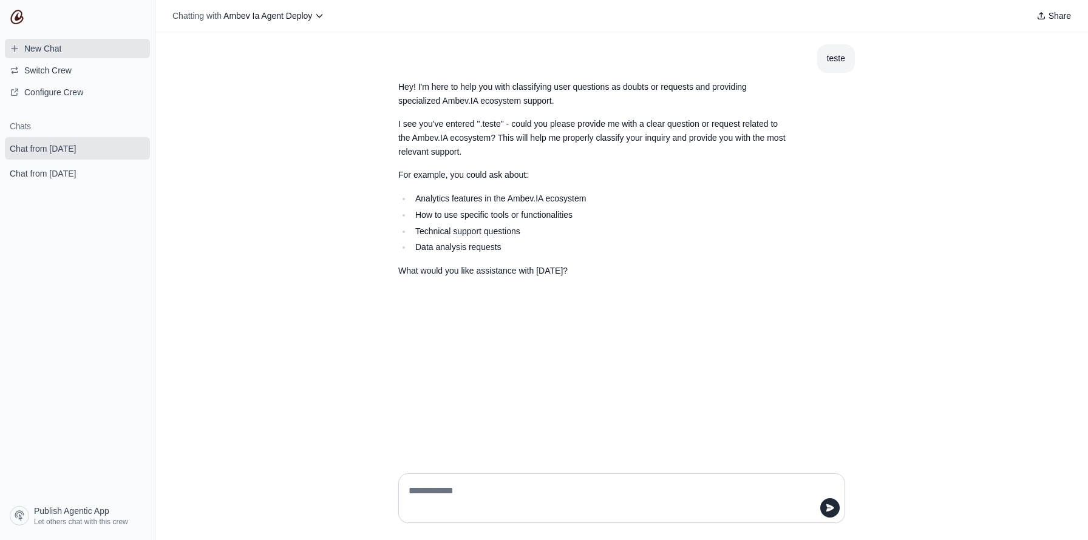
click at [80, 47] on link "New Chat" at bounding box center [77, 48] width 145 height 19
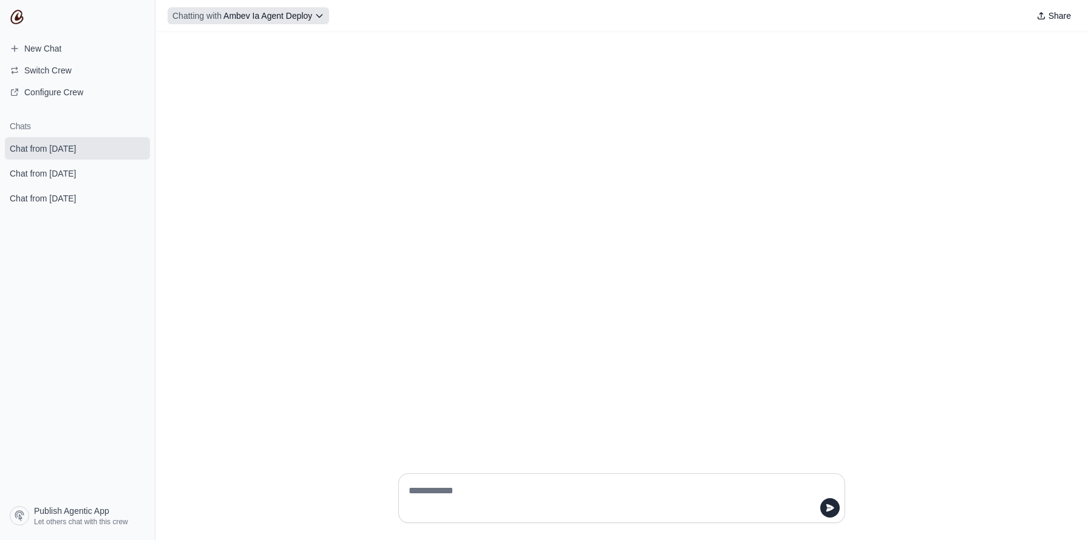
click at [308, 12] on span "Ambev Ia Agent Deploy" at bounding box center [267, 16] width 89 height 10
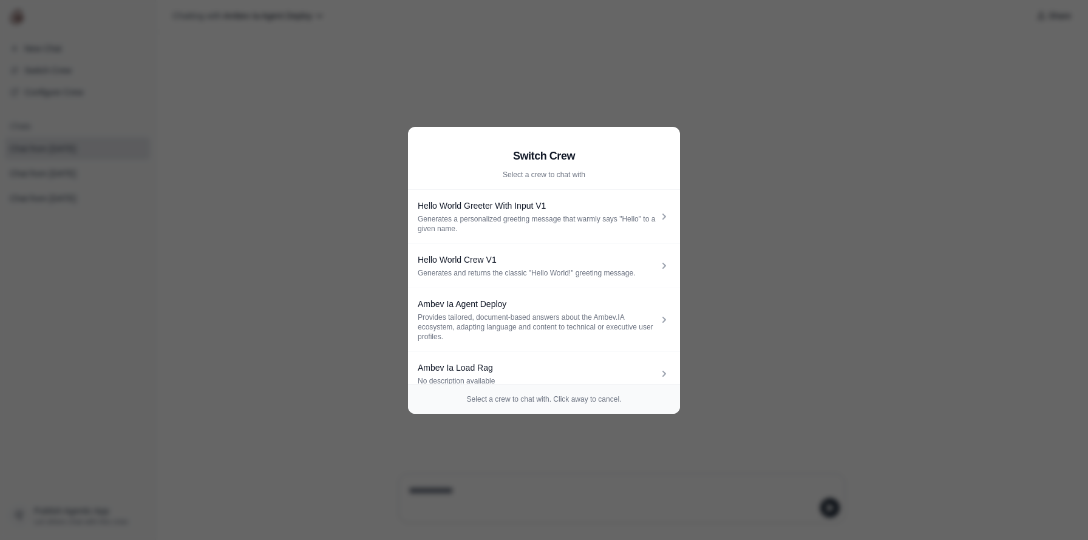
click at [792, 181] on aside "Switch Crew Select a crew to chat with Hello World Greeter With Input V1 Genera…" at bounding box center [544, 270] width 1088 height 540
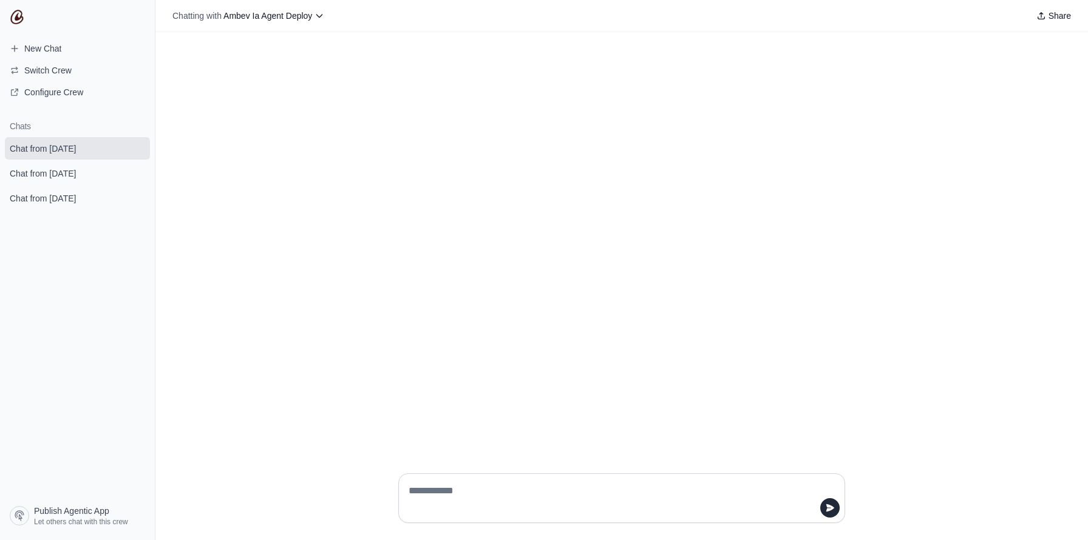
click at [436, 510] on textarea at bounding box center [618, 498] width 424 height 34
type textarea "**********"
click at [305, 2] on div "Chatting with Ambev Ia Agent Deploy Share" at bounding box center [621, 16] width 932 height 32
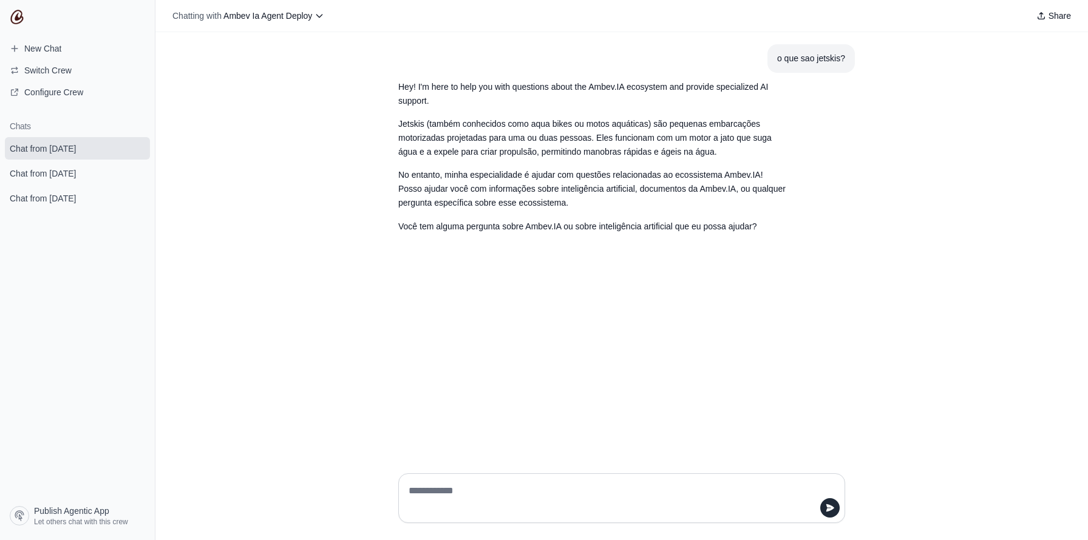
click at [573, 124] on p "Jetskis (também conhecidos como aqua bikes ou motos aquáticas) são pequenas emb…" at bounding box center [592, 137] width 388 height 41
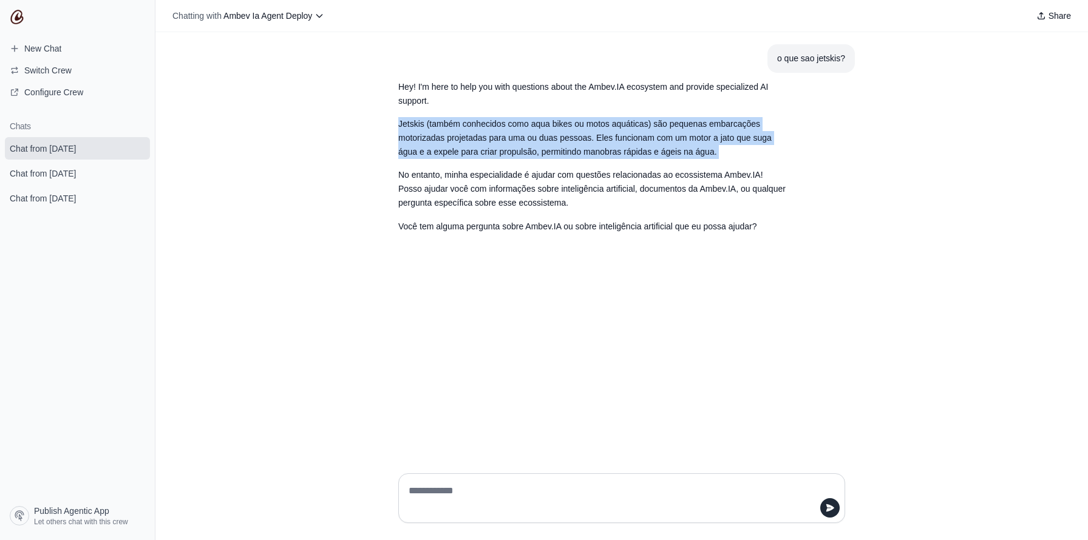
click at [569, 191] on p "No entanto, minha especialidade é ajudar com questões relacionadas ao ecossiste…" at bounding box center [592, 188] width 388 height 41
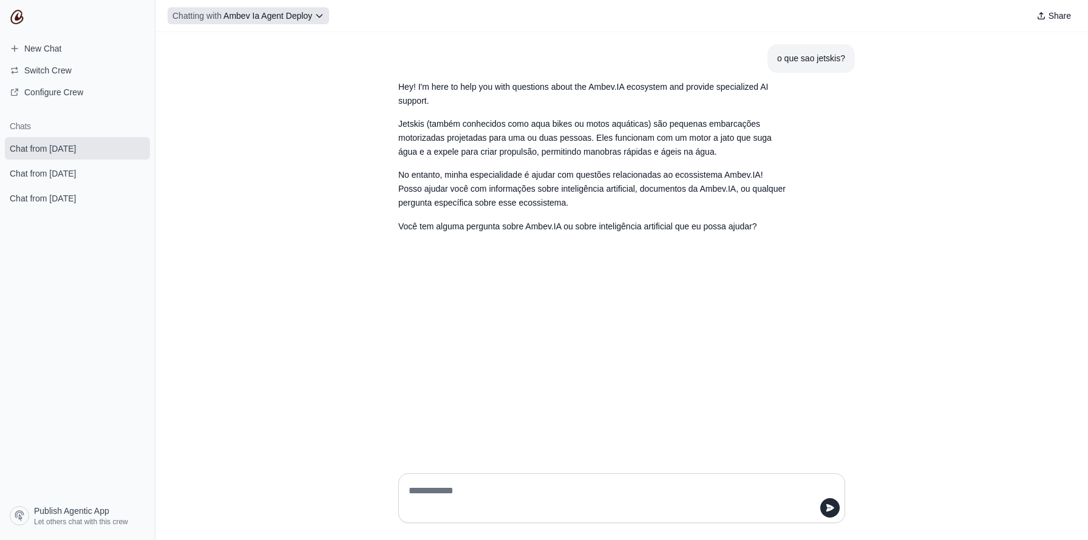
click at [290, 17] on span "Ambev Ia Agent Deploy" at bounding box center [267, 16] width 89 height 10
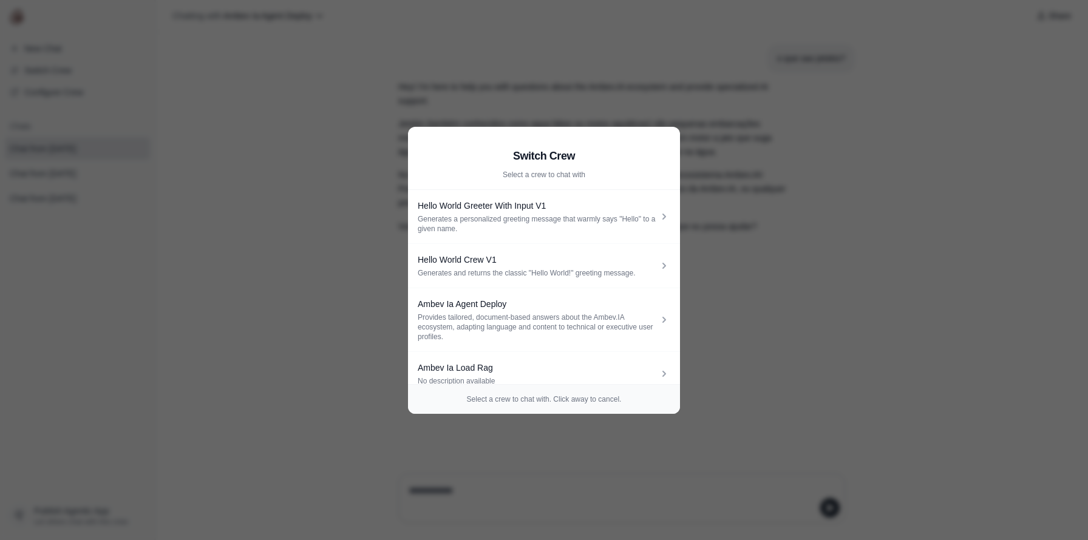
click at [458, 87] on aside "Switch Crew Select a crew to chat with Hello World Greeter With Input V1 Genera…" at bounding box center [544, 270] width 1088 height 540
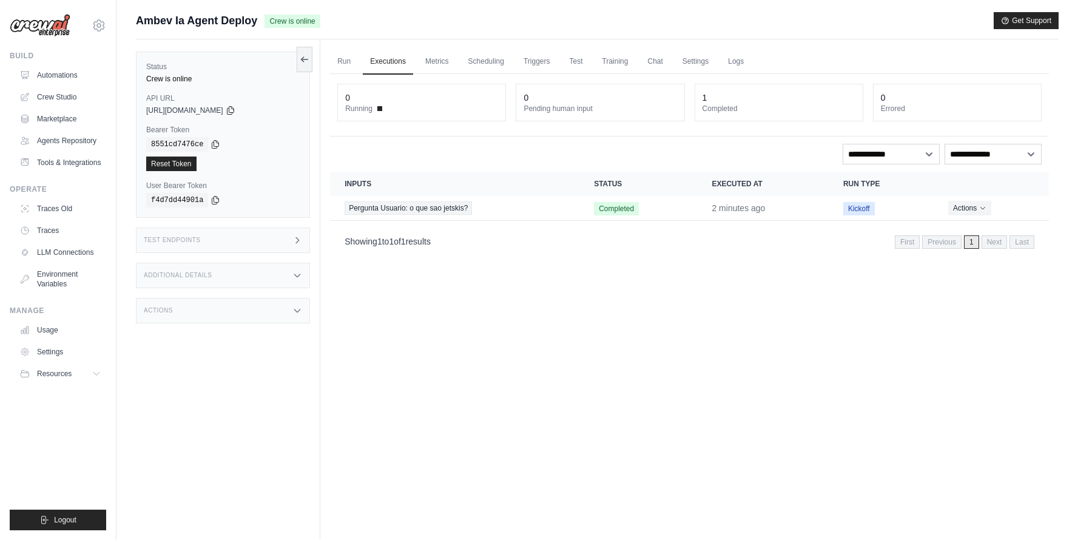
scroll to position [52, 0]
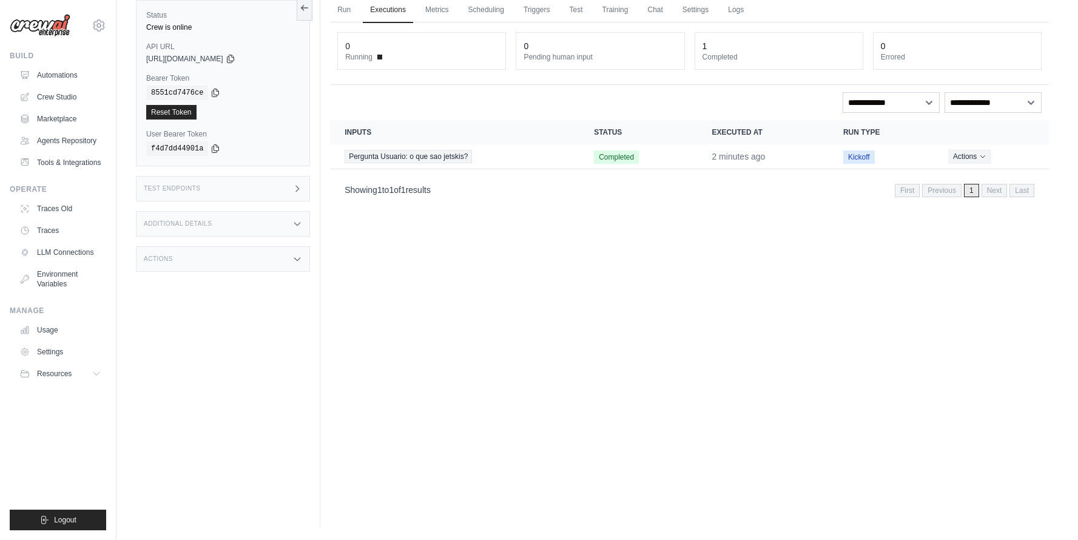
click at [442, 55] on dt "Running" at bounding box center [421, 57] width 153 height 10
click at [348, 50] on div "0" at bounding box center [347, 46] width 5 height 12
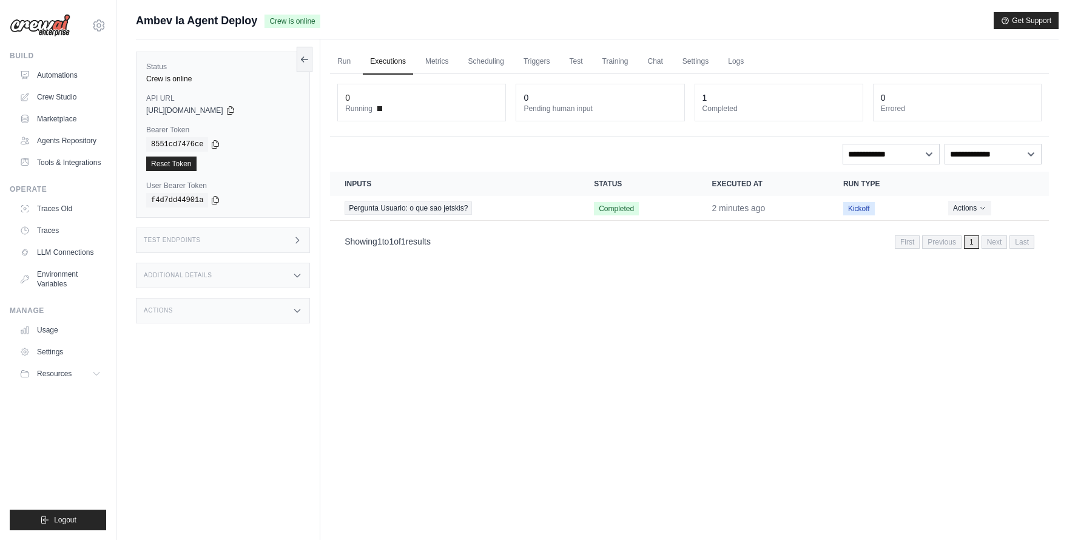
scroll to position [0, 0]
click at [704, 65] on link "Settings" at bounding box center [695, 61] width 41 height 25
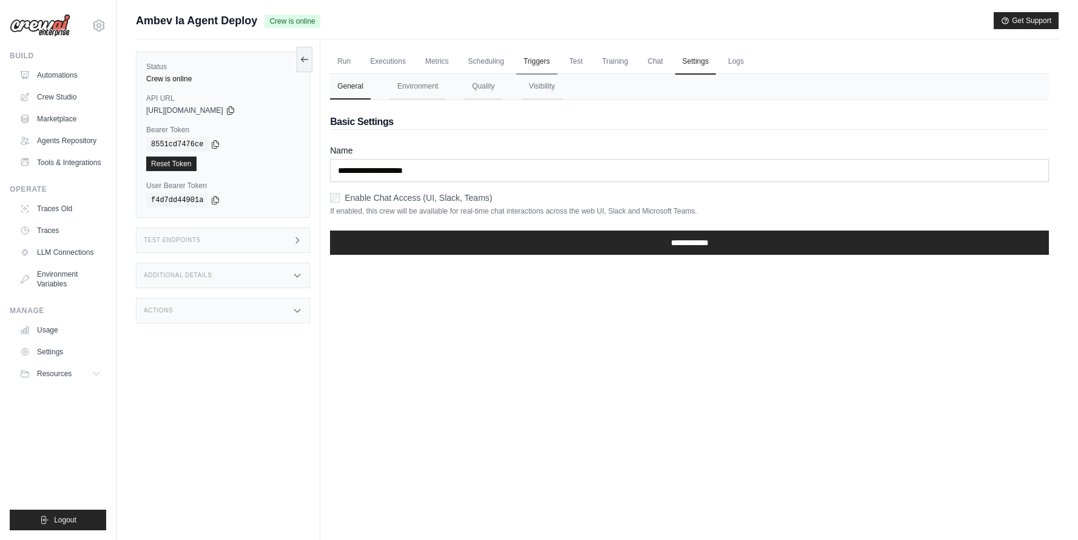
click at [540, 55] on link "Triggers" at bounding box center [536, 61] width 41 height 25
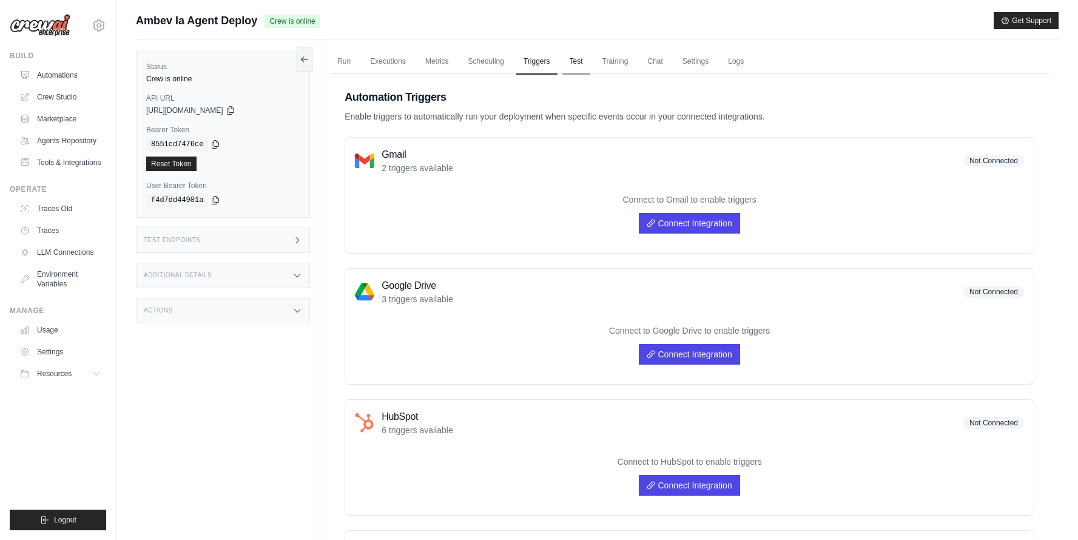
click at [572, 67] on link "Test" at bounding box center [577, 61] width 28 height 25
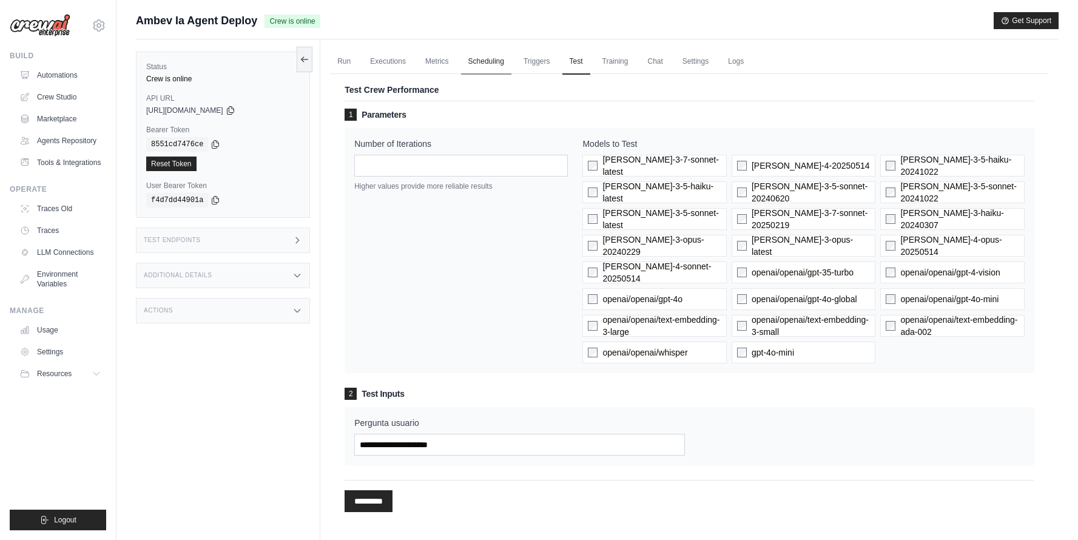
click at [462, 58] on link "Scheduling" at bounding box center [486, 61] width 50 height 25
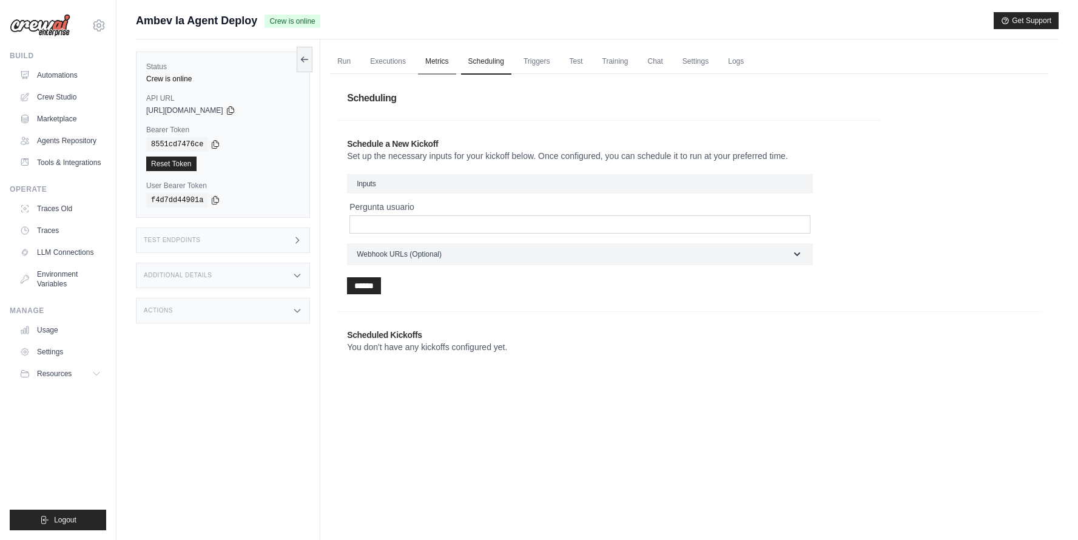
click at [433, 61] on link "Metrics" at bounding box center [437, 61] width 38 height 25
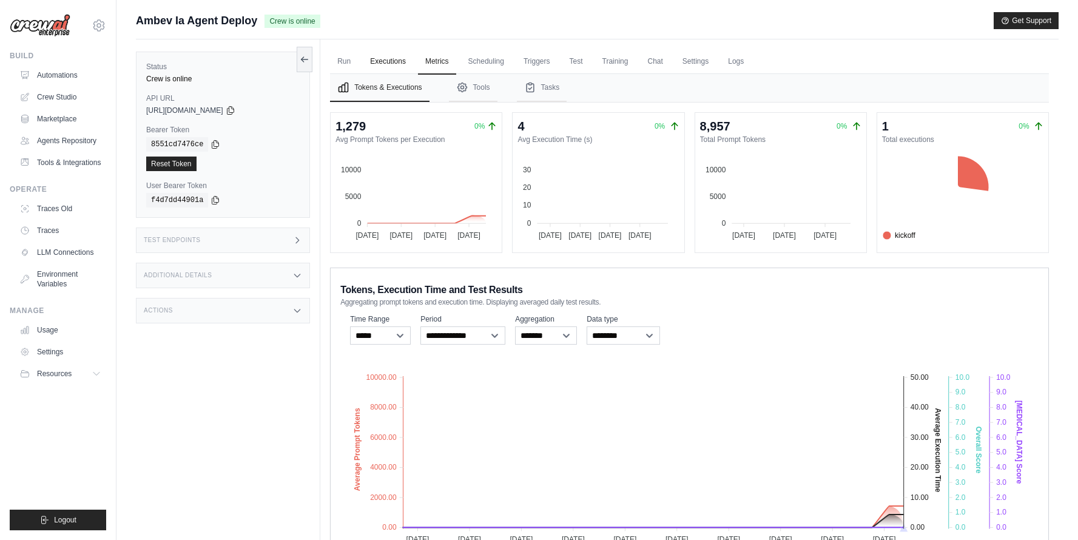
click at [389, 62] on link "Executions" at bounding box center [388, 61] width 50 height 25
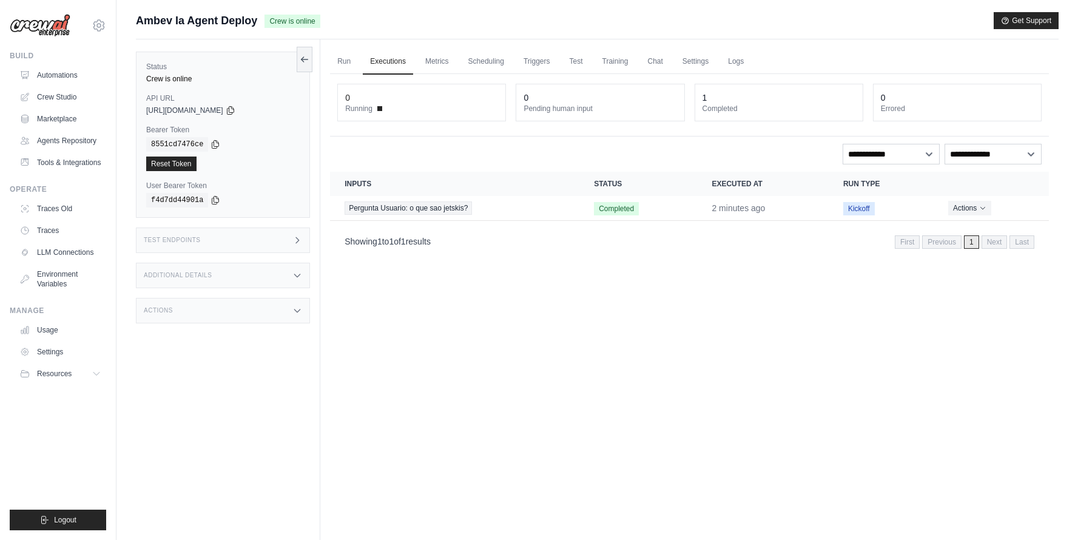
click at [274, 248] on div "Test Endpoints" at bounding box center [223, 240] width 174 height 25
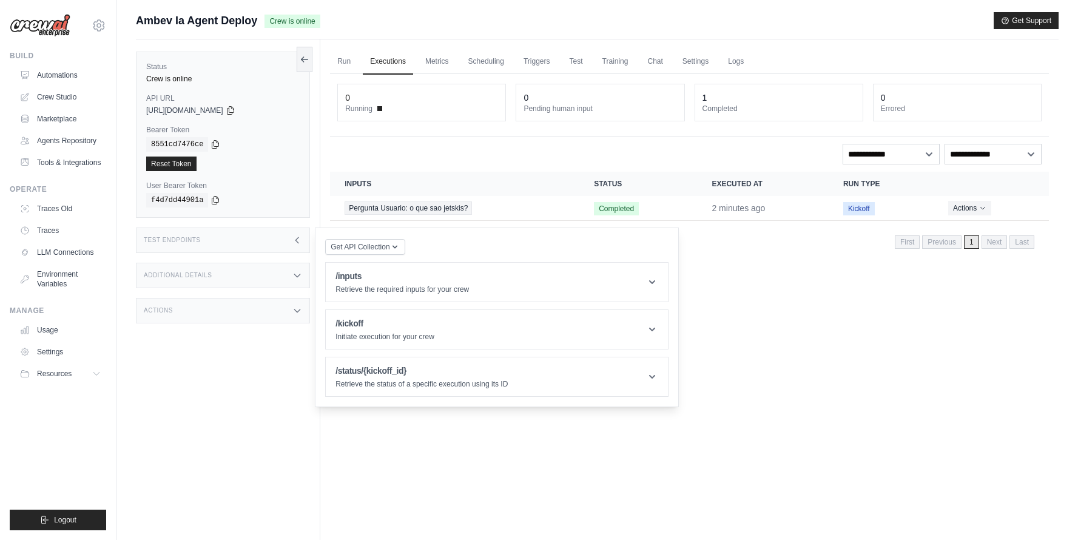
click at [272, 272] on div "Additional Details" at bounding box center [223, 275] width 174 height 25
click at [371, 282] on h1 "/inputs" at bounding box center [403, 276] width 134 height 12
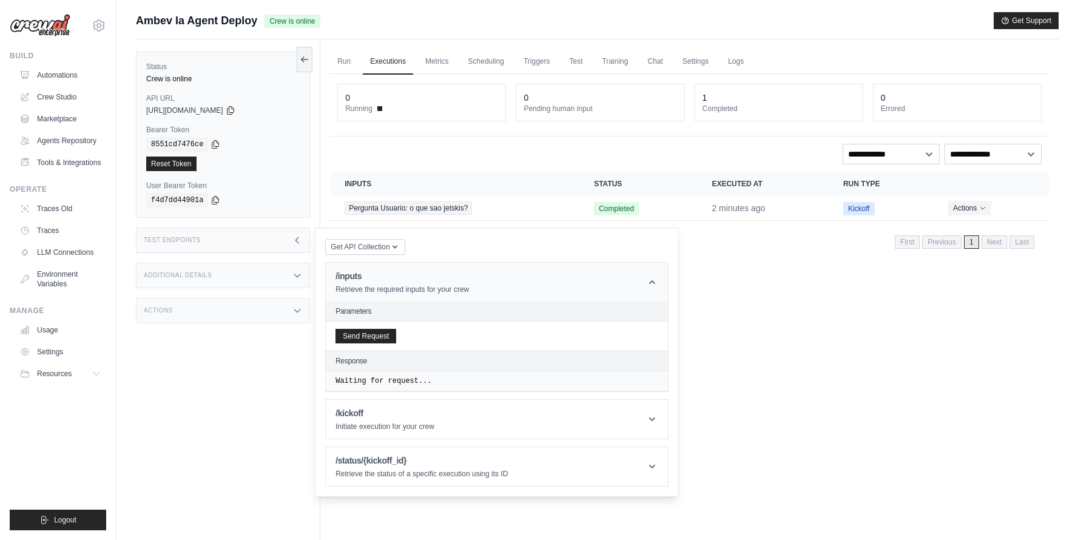
click at [371, 282] on h1 "/inputs" at bounding box center [403, 276] width 134 height 12
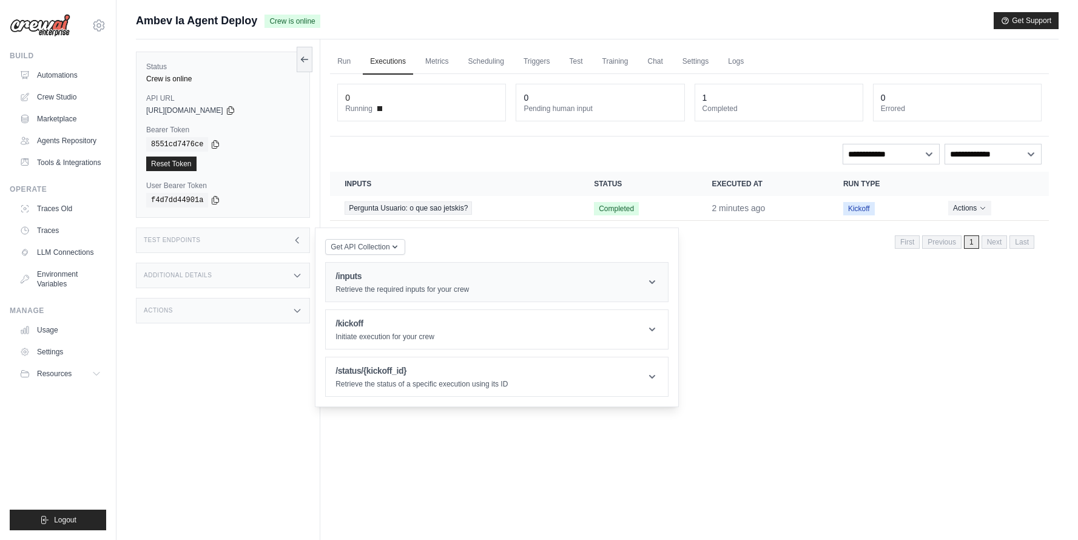
click at [371, 282] on h1 "/inputs" at bounding box center [403, 276] width 134 height 12
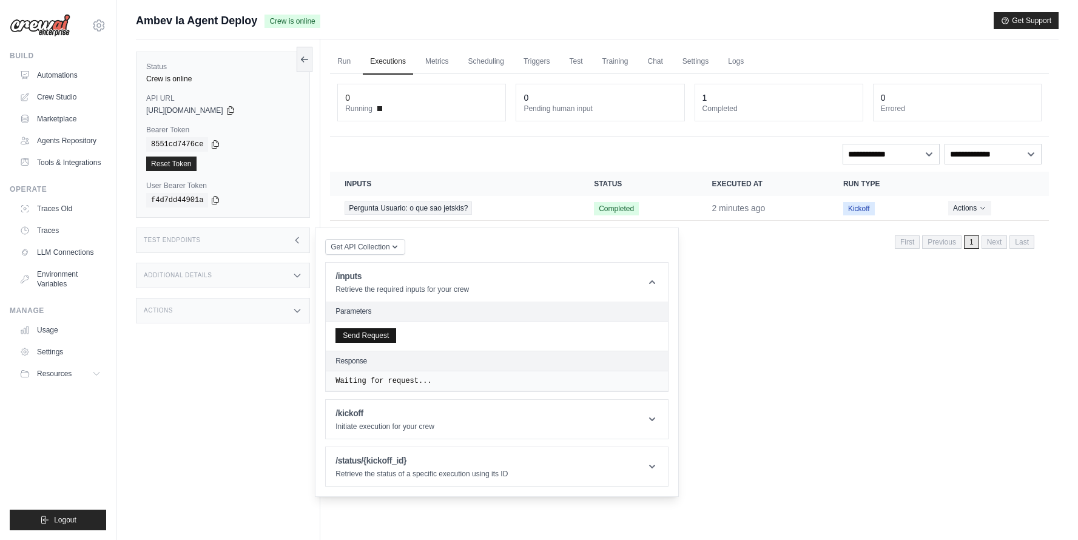
click at [371, 331] on button "Send Request" at bounding box center [366, 335] width 61 height 15
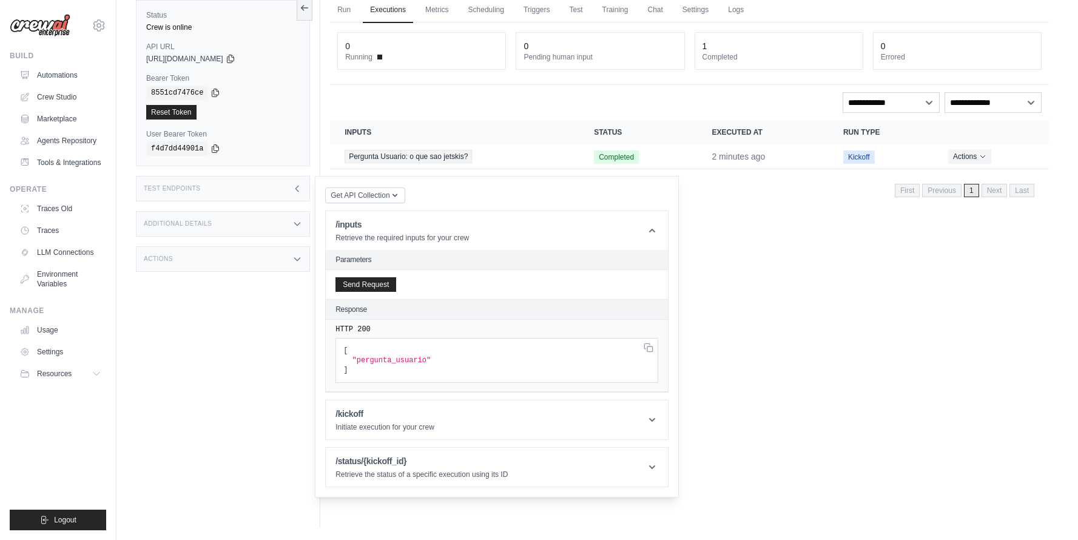
scroll to position [52, 0]
click at [435, 405] on header "/kickoff Initiate execution for your crew" at bounding box center [497, 420] width 342 height 39
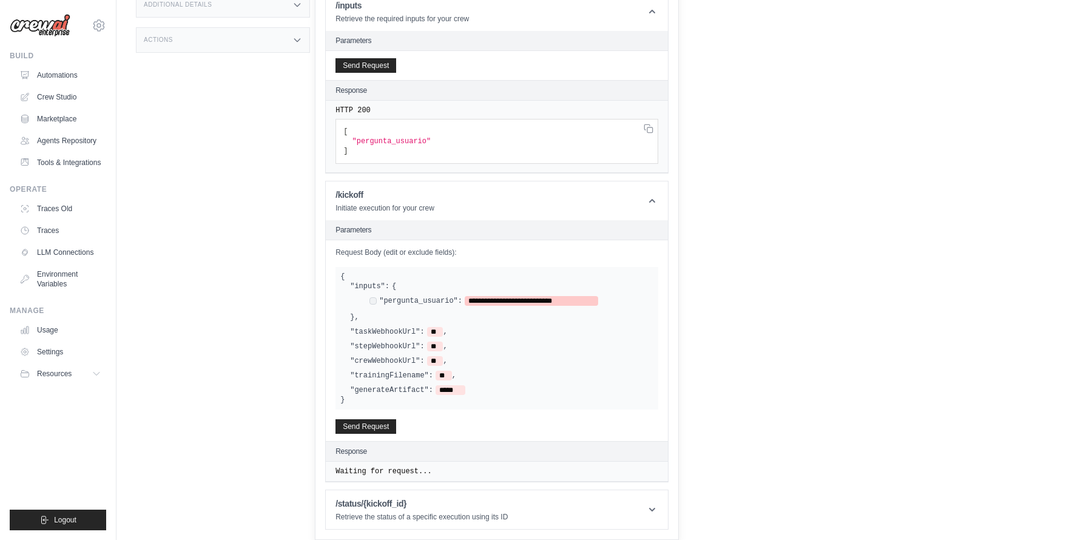
scroll to position [271, 0]
click at [527, 301] on span "**********" at bounding box center [532, 301] width 134 height 10
click at [356, 431] on button "Send Request" at bounding box center [366, 426] width 61 height 15
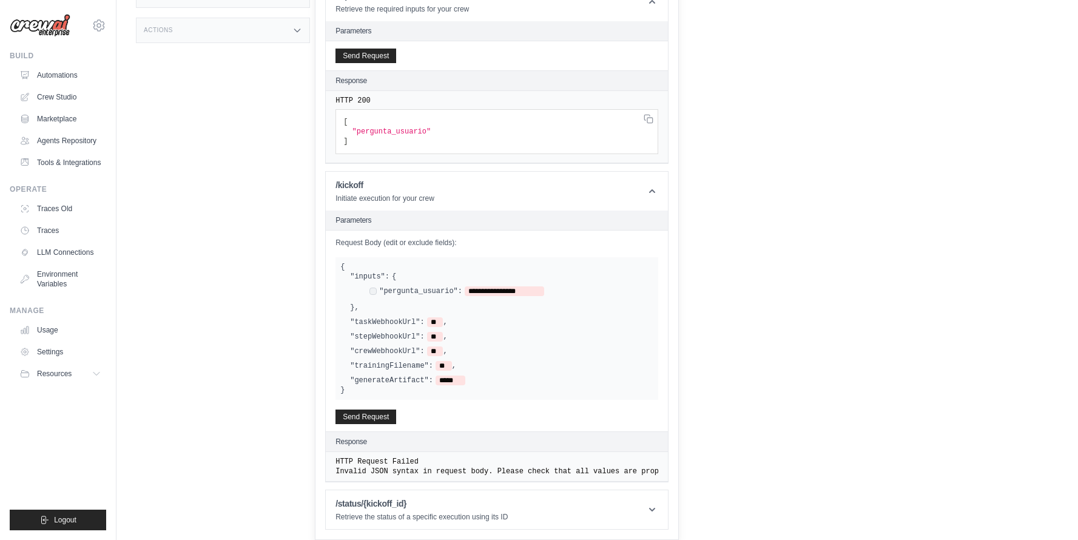
scroll to position [289, 0]
click at [470, 286] on span "**********" at bounding box center [507, 291] width 84 height 10
click at [553, 286] on span "**********" at bounding box center [509, 291] width 89 height 10
click at [393, 399] on div "**********" at bounding box center [497, 331] width 342 height 201
click at [387, 409] on button "Send Request" at bounding box center [366, 416] width 61 height 15
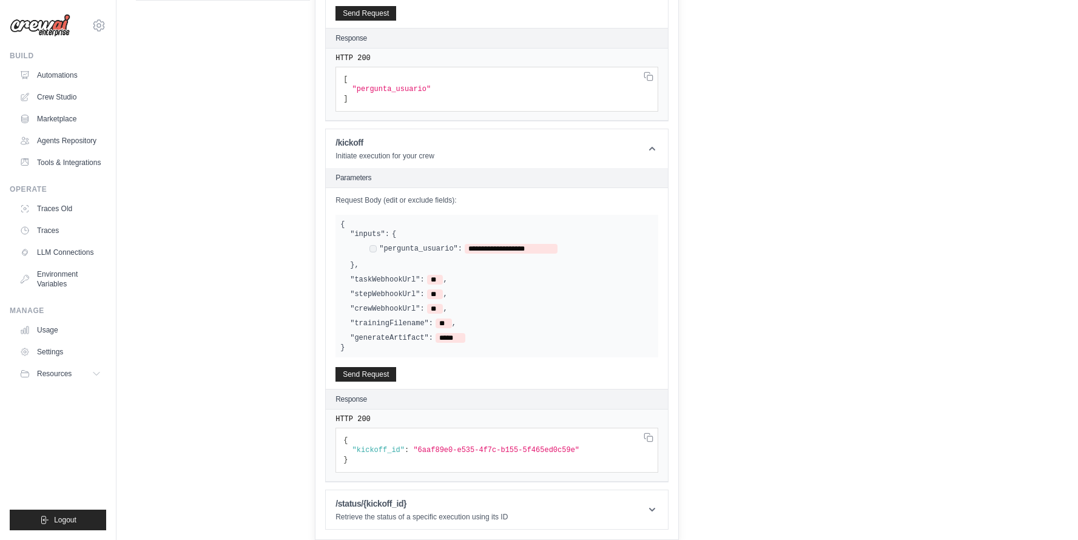
scroll to position [323, 0]
click at [631, 497] on header "/status/{kickoff_id} Retrieve the status of a specific execution using its ID" at bounding box center [497, 509] width 342 height 39
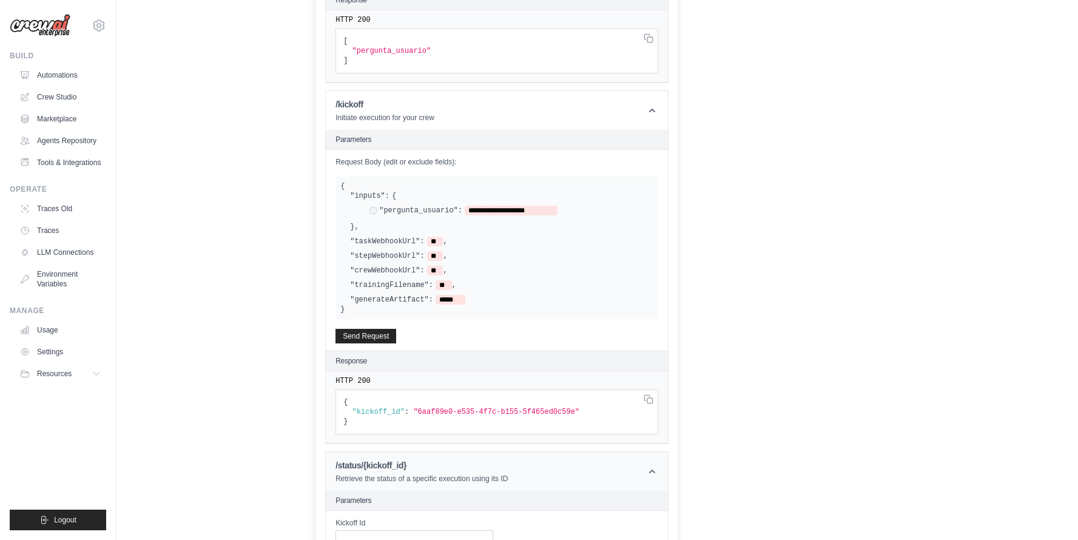
scroll to position [384, 0]
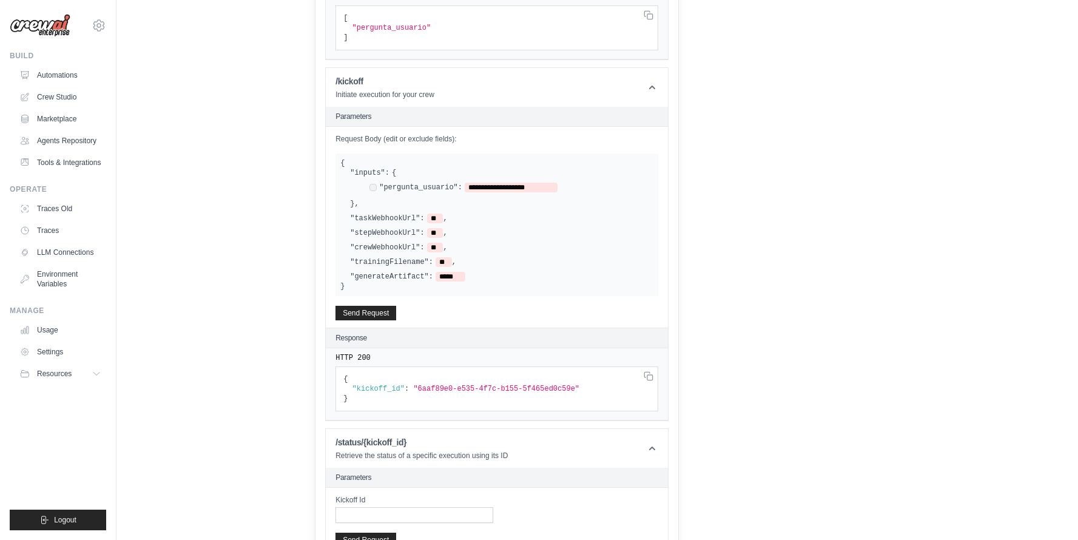
click at [646, 371] on pre "{ "kickoff_id" : "6aaf89e0-e535-4f7c-b155-5f465ed0c59e" }" at bounding box center [497, 389] width 323 height 45
drag, startPoint x: 422, startPoint y: 390, endPoint x: 583, endPoint y: 390, distance: 160.8
click at [580, 390] on span ""6aaf89e0-e535-4f7c-b155-5f465ed0c59e"" at bounding box center [496, 389] width 166 height 8
copy span "6aaf89e0-e535-4f7c-b155-5f465ed0c59e"
click at [420, 505] on div "Kickoff Id" at bounding box center [415, 509] width 158 height 28
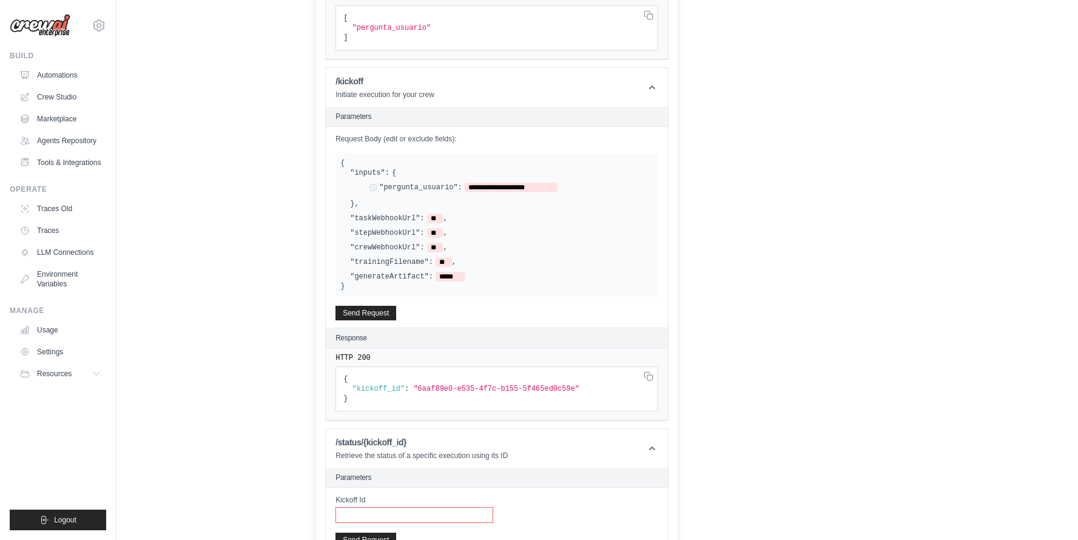
click at [415, 516] on input "Kickoff Id" at bounding box center [415, 515] width 158 height 16
paste input "**********"
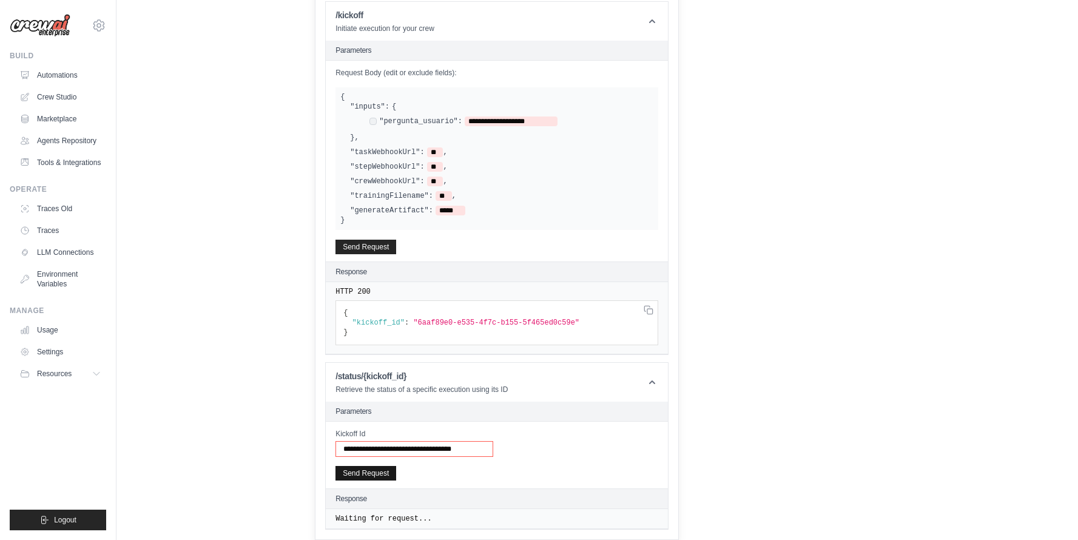
scroll to position [450, 0]
type input "**********"
click at [374, 465] on div "**********" at bounding box center [497, 455] width 342 height 67
click at [362, 471] on button "Send Request" at bounding box center [366, 473] width 61 height 15
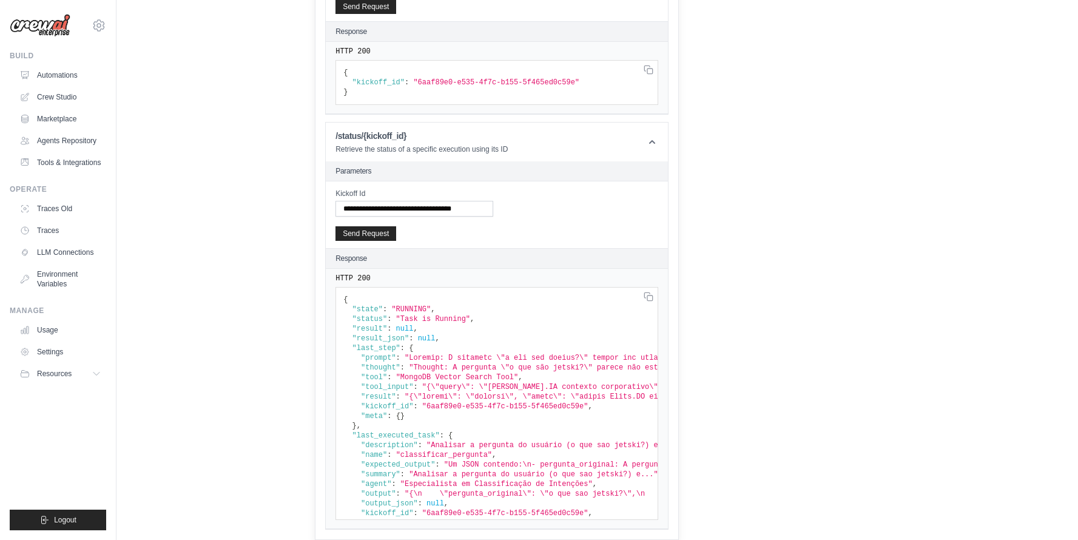
scroll to position [0, 0]
click at [390, 234] on button "Send Request" at bounding box center [366, 233] width 61 height 15
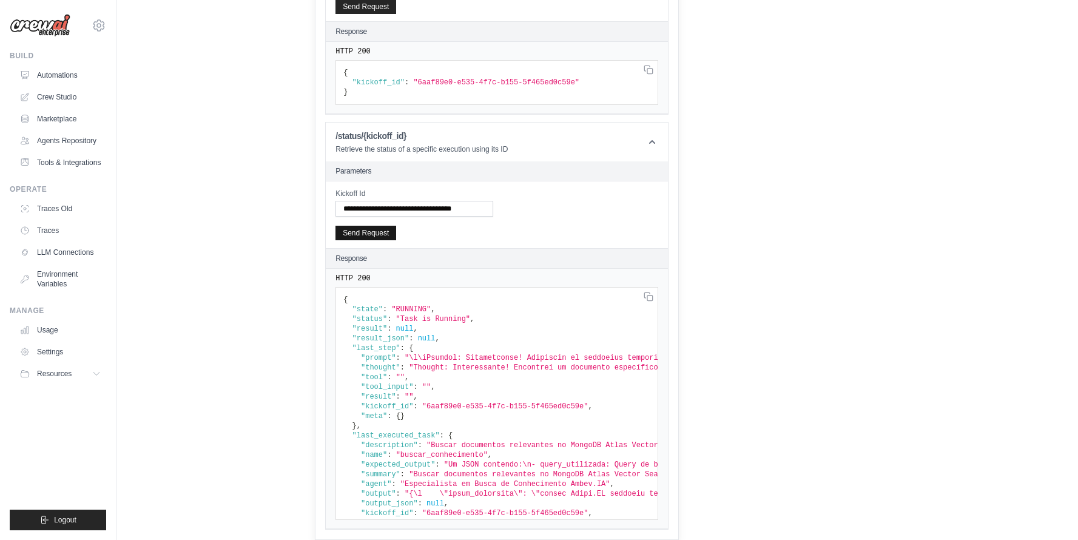
click at [390, 234] on button "Send Request" at bounding box center [366, 233] width 61 height 15
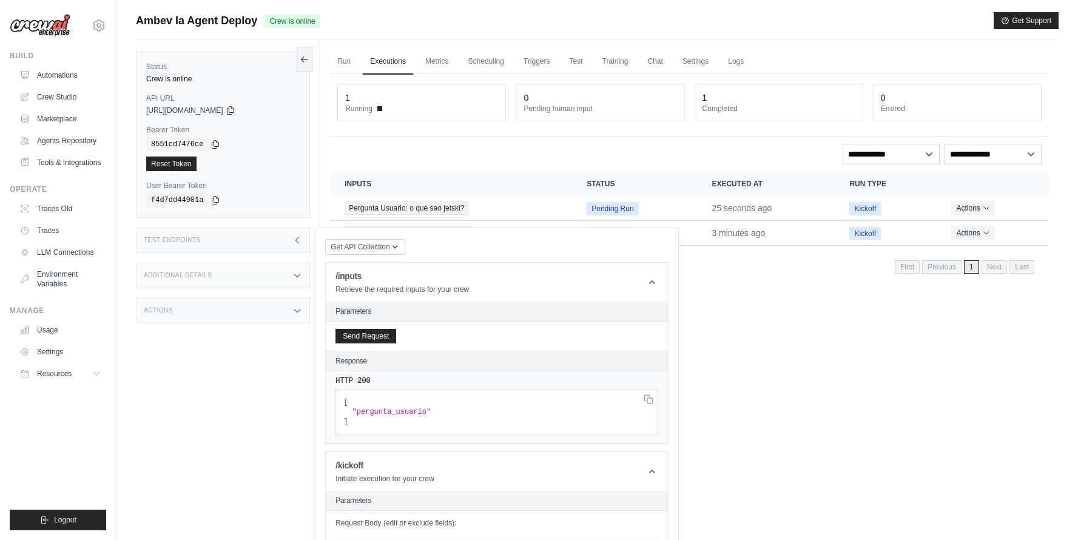
click at [582, 194] on th "Status" at bounding box center [634, 184] width 125 height 24
click at [275, 239] on div "Test Endpoints" at bounding box center [223, 240] width 174 height 25
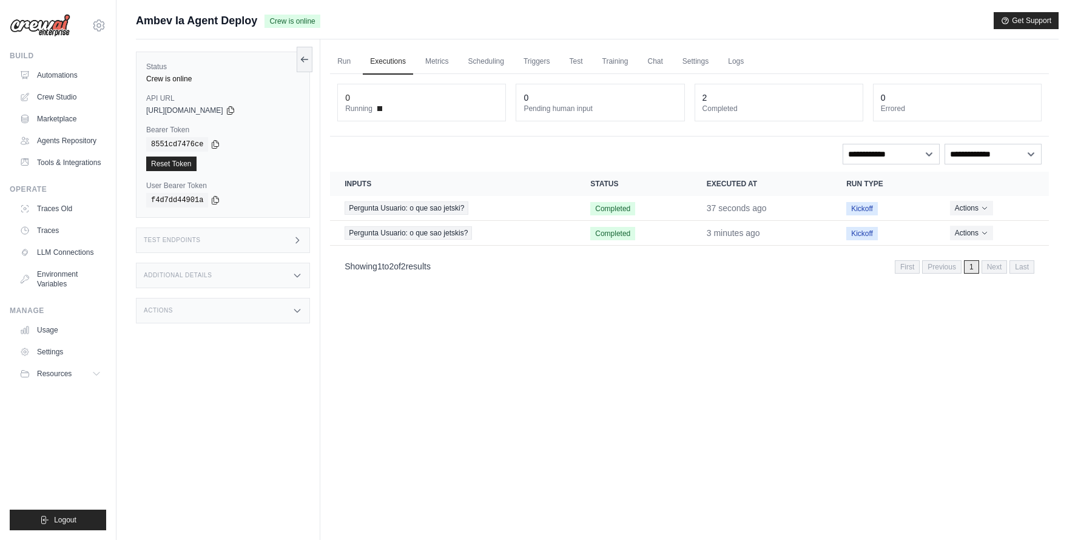
click at [281, 273] on div "Additional Details" at bounding box center [223, 275] width 174 height 25
click at [346, 58] on link "Run" at bounding box center [344, 61] width 28 height 25
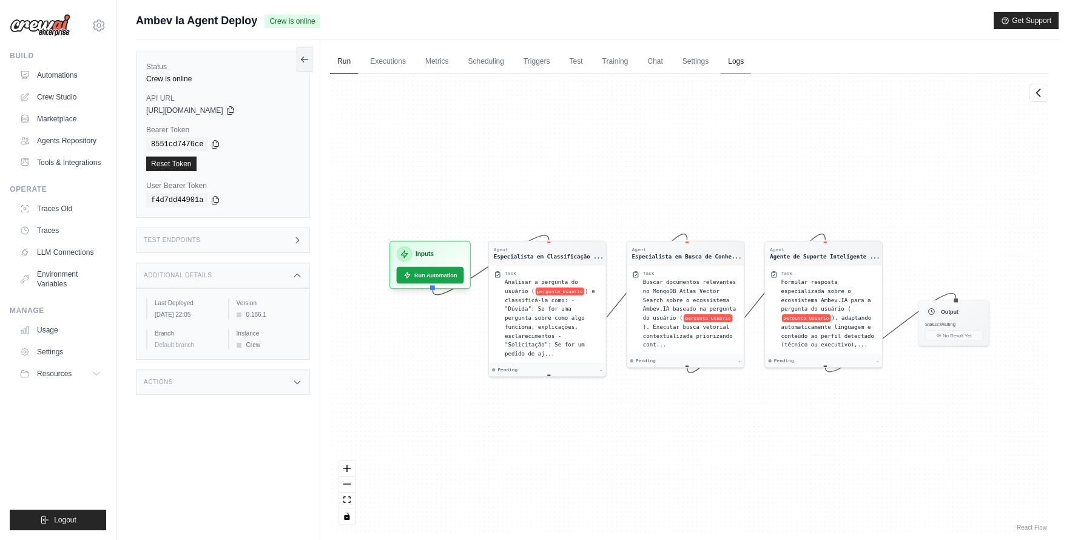
click at [723, 58] on link "Logs" at bounding box center [736, 61] width 30 height 25
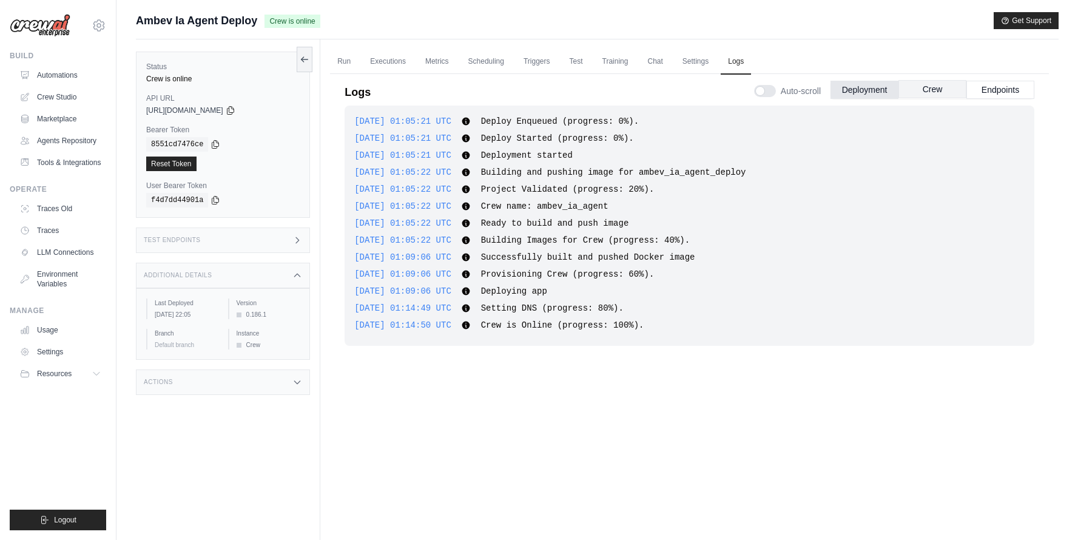
click at [938, 94] on button "Crew" at bounding box center [933, 89] width 68 height 18
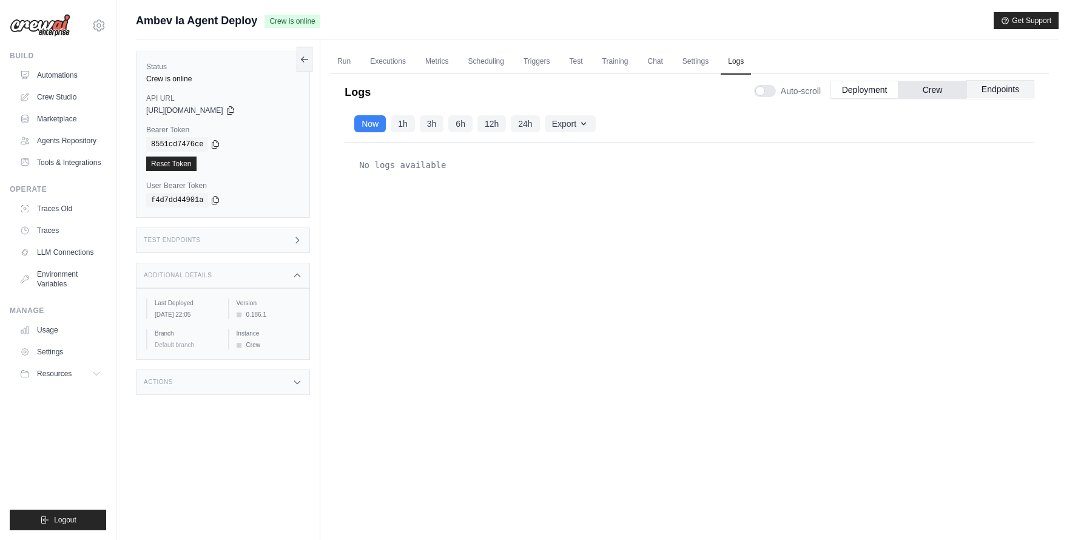
click at [1014, 90] on button "Endpoints" at bounding box center [1001, 89] width 68 height 18
click at [859, 94] on button "Deployment" at bounding box center [865, 89] width 68 height 18
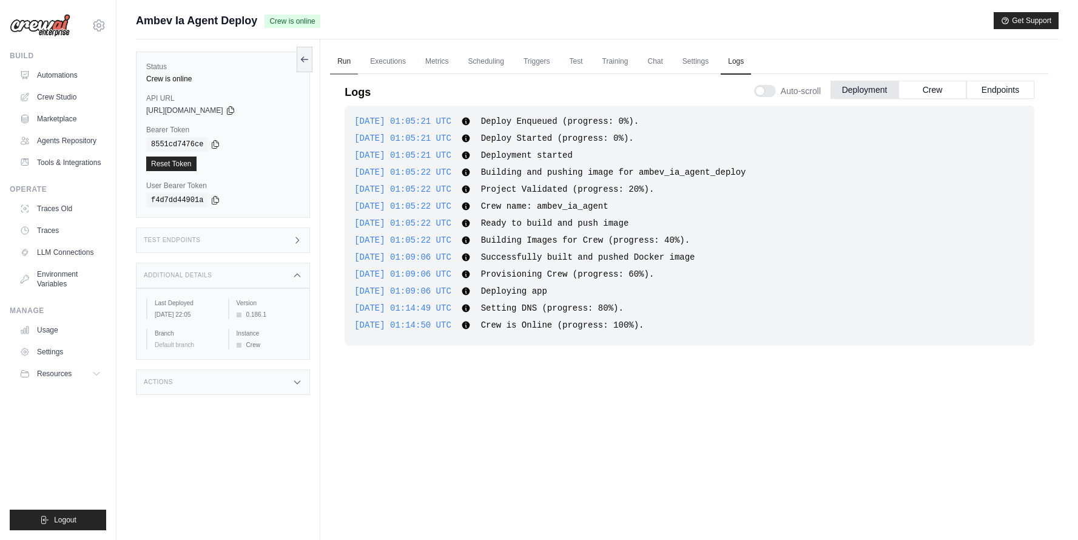
click at [347, 58] on link "Run" at bounding box center [344, 61] width 28 height 25
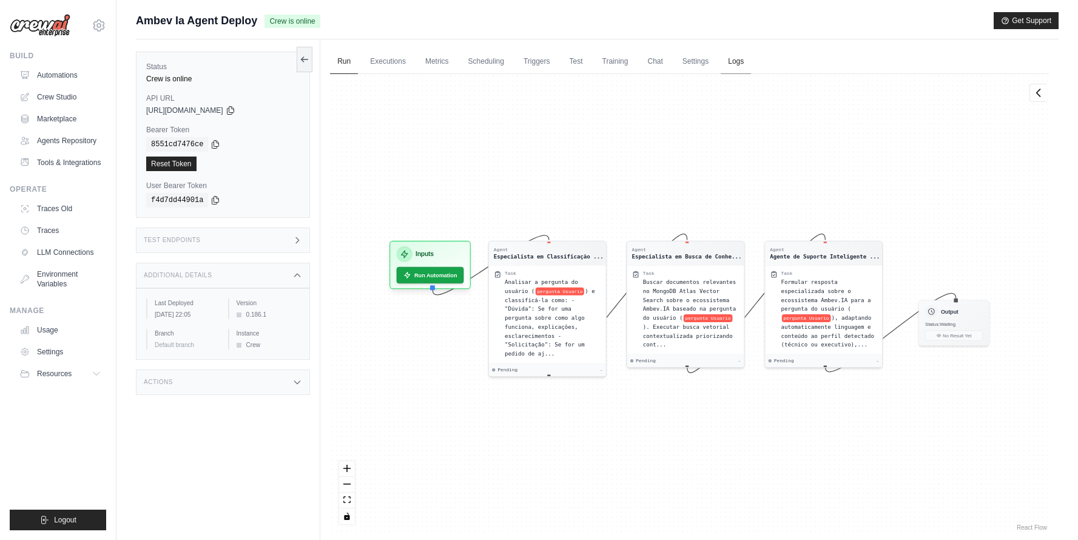
click at [729, 59] on link "Logs" at bounding box center [736, 61] width 30 height 25
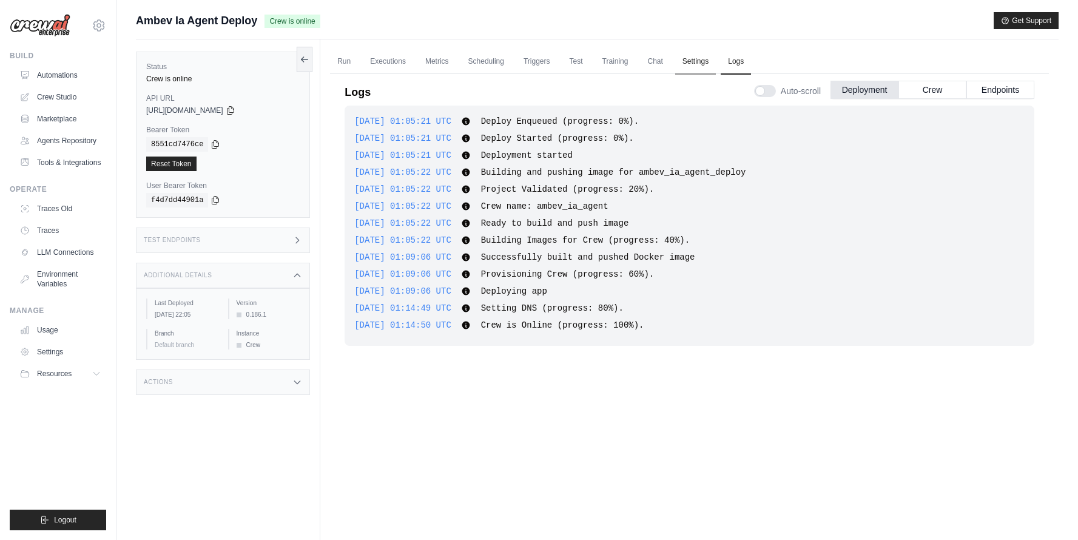
click at [697, 56] on link "Settings" at bounding box center [695, 61] width 41 height 25
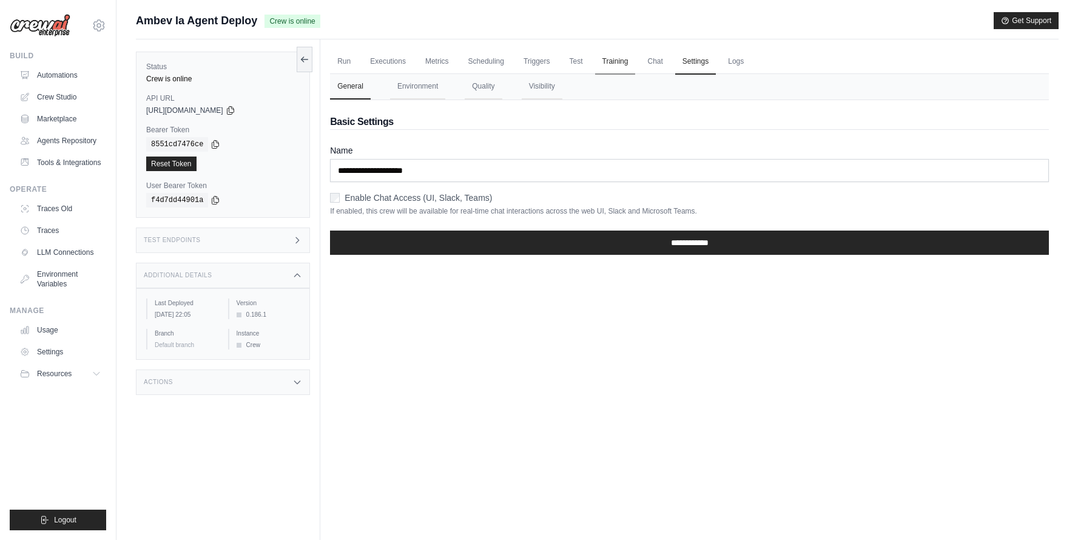
click at [614, 69] on link "Training" at bounding box center [615, 61] width 41 height 25
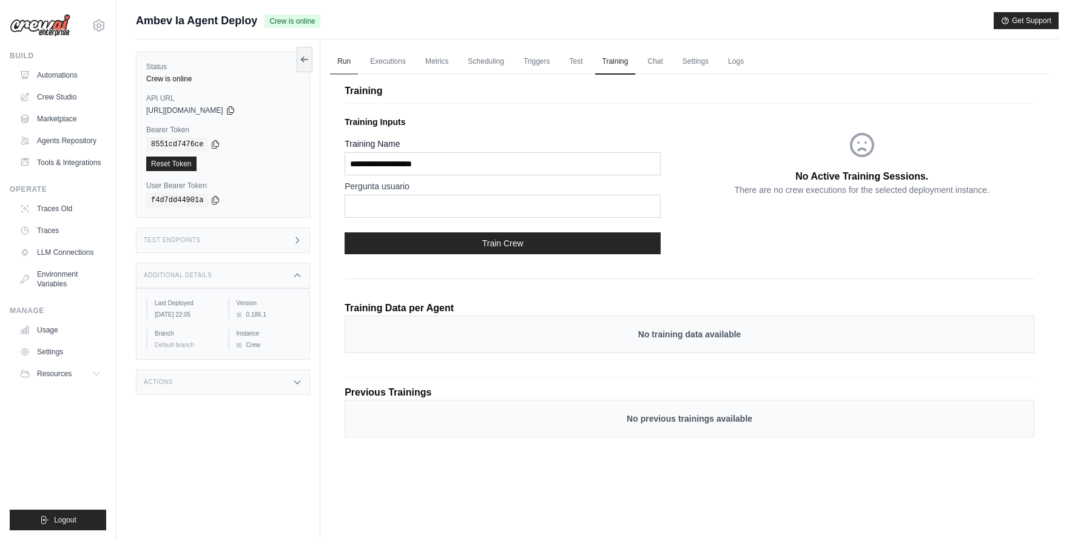
click at [354, 61] on link "Run" at bounding box center [344, 61] width 28 height 25
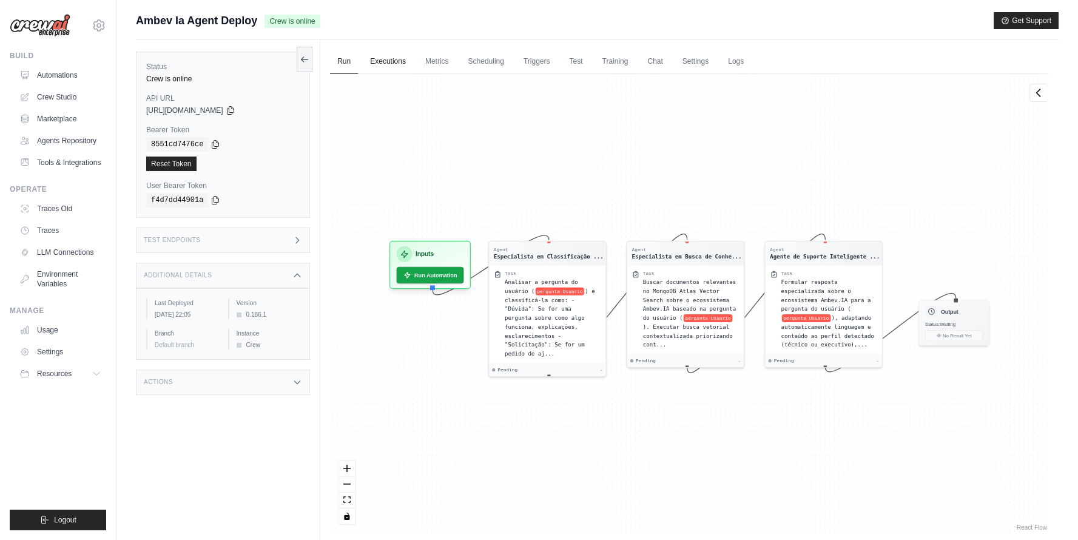
click at [382, 65] on link "Executions" at bounding box center [388, 61] width 50 height 25
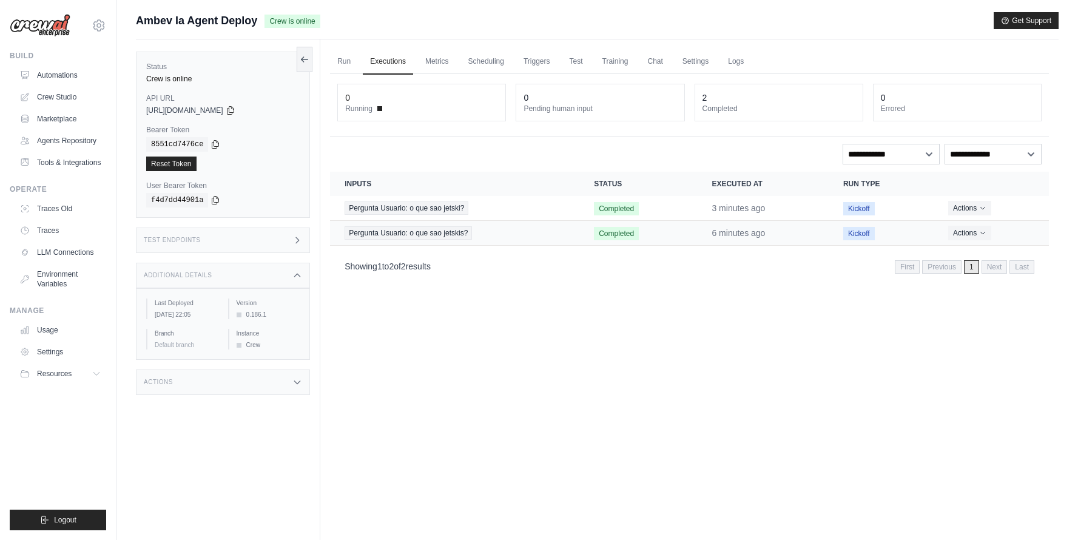
click at [499, 221] on td "Pergunta Usuario: o que sao jetskis?" at bounding box center [454, 233] width 249 height 25
click at [450, 61] on link "Metrics" at bounding box center [437, 61] width 38 height 25
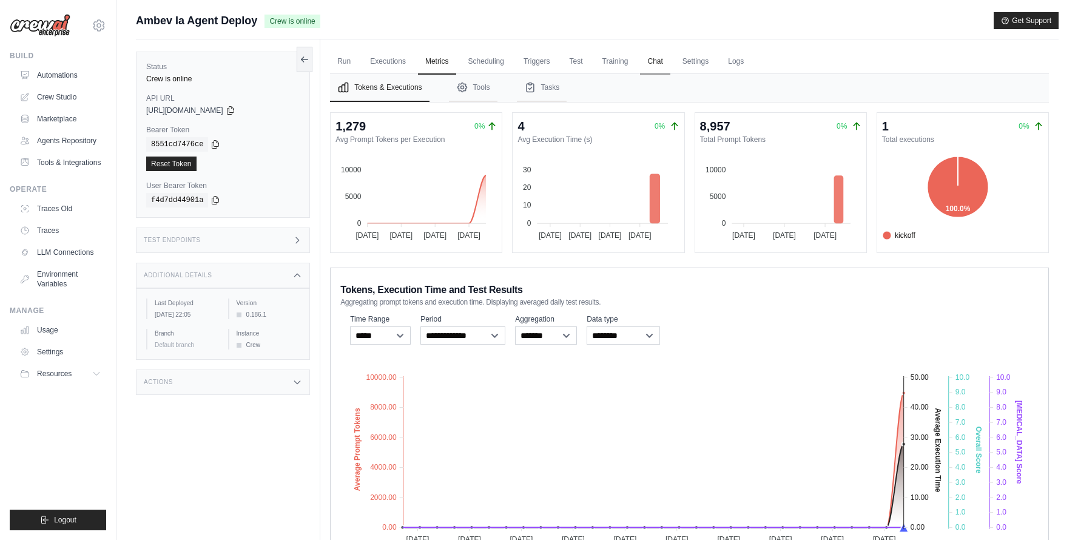
click at [657, 50] on link "Chat" at bounding box center [655, 61] width 30 height 25
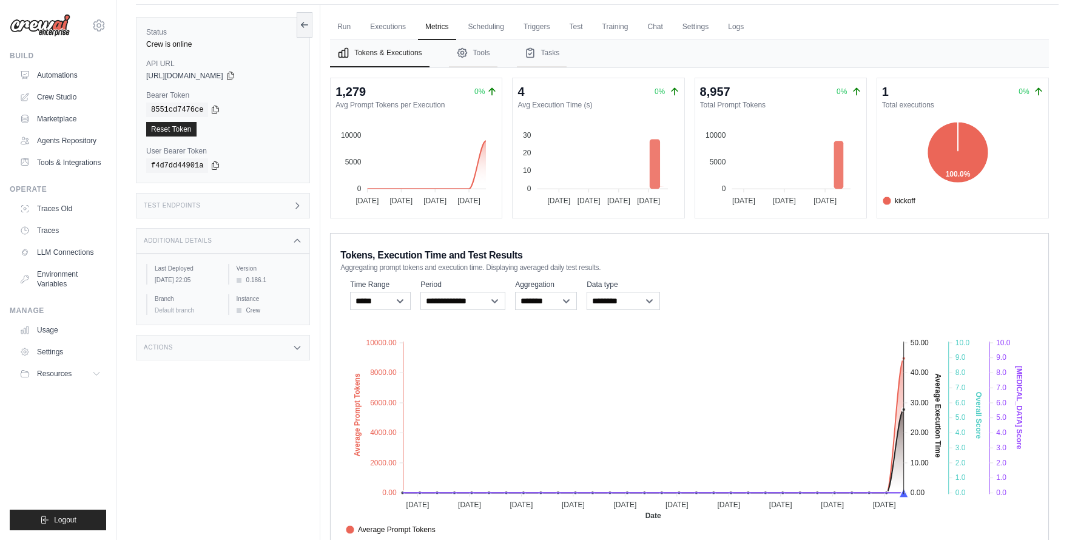
scroll to position [35, 0]
click at [346, 29] on link "Run" at bounding box center [344, 27] width 28 height 25
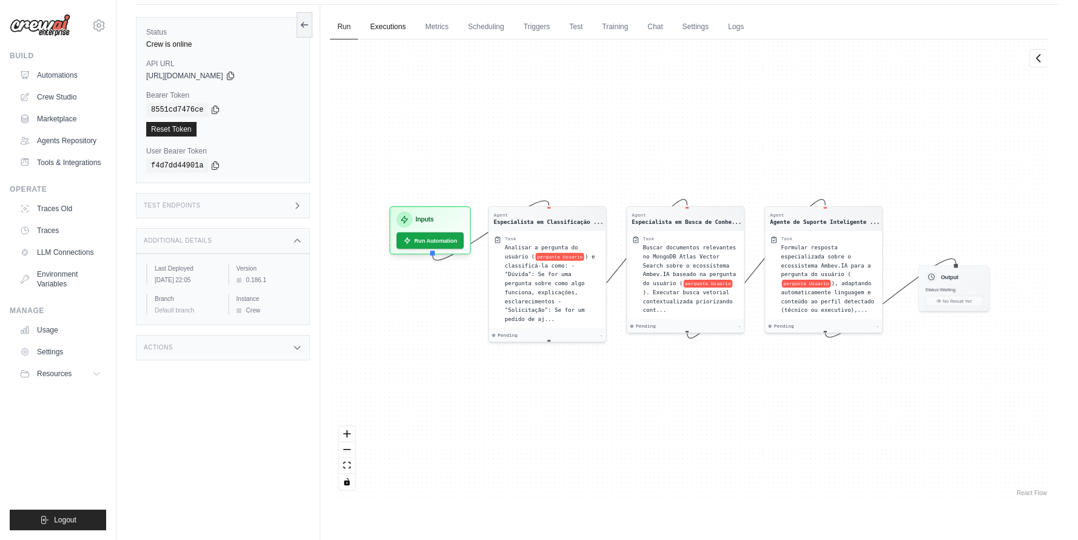
click at [390, 30] on link "Executions" at bounding box center [388, 27] width 50 height 25
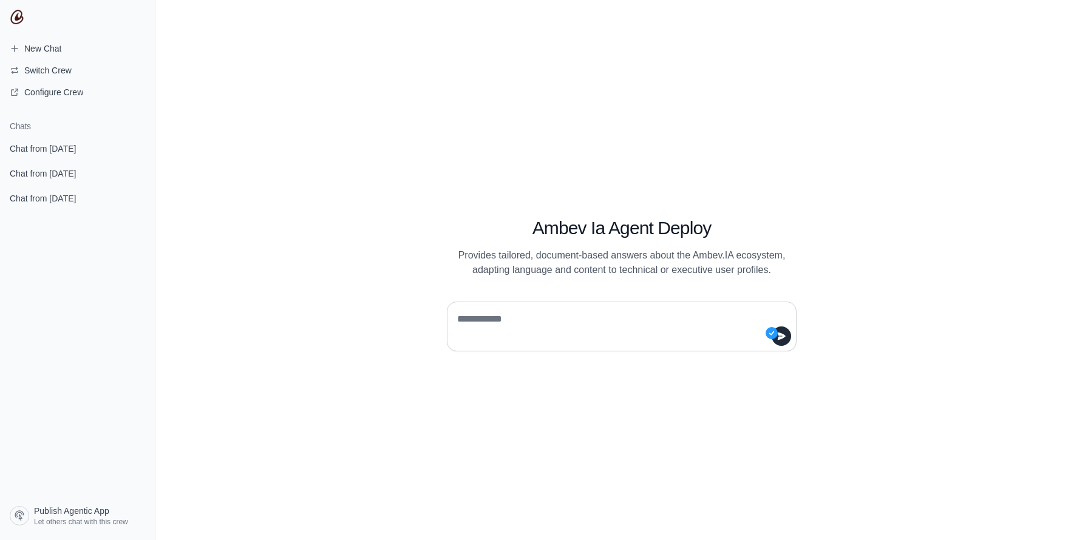
click at [475, 318] on textarea at bounding box center [618, 327] width 327 height 34
type textarea "*"
type textarea "*******"
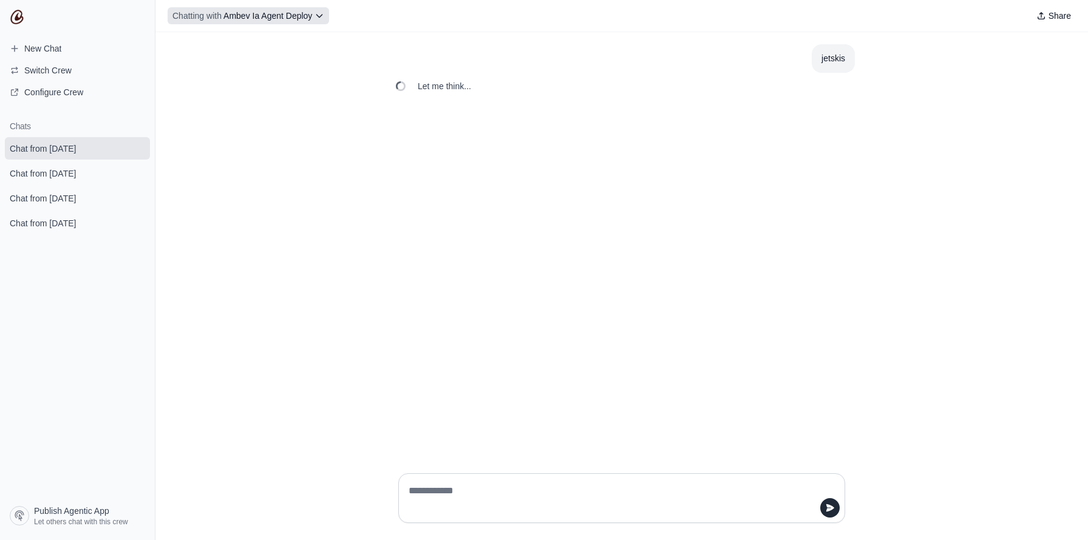
click at [302, 23] on button "Chatting with Ambev Ia Agent Deploy" at bounding box center [248, 15] width 161 height 17
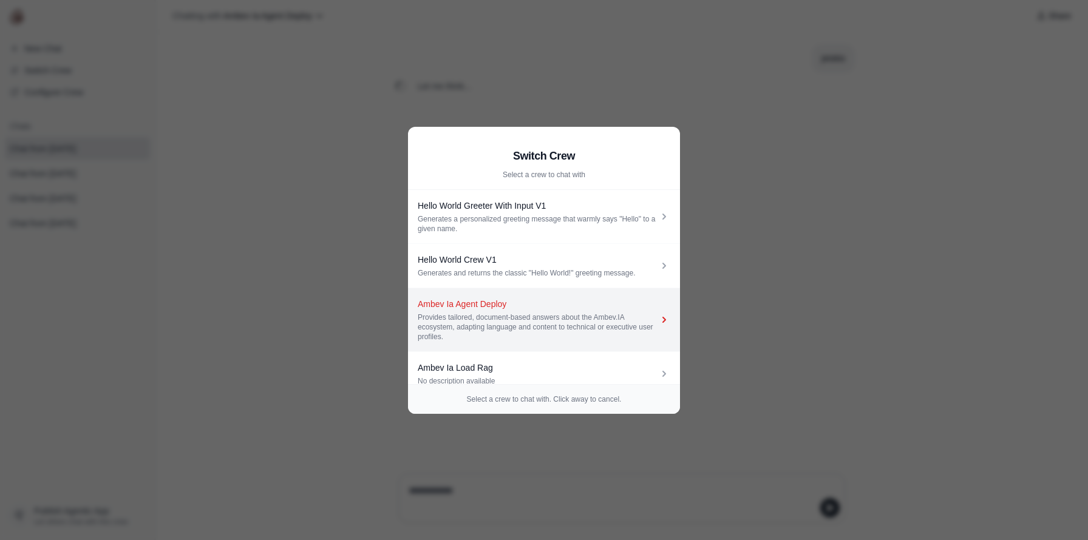
click at [473, 336] on div "Provides tailored, document-based answers about the Ambev.IA ecosystem, adaptin…" at bounding box center [538, 327] width 240 height 29
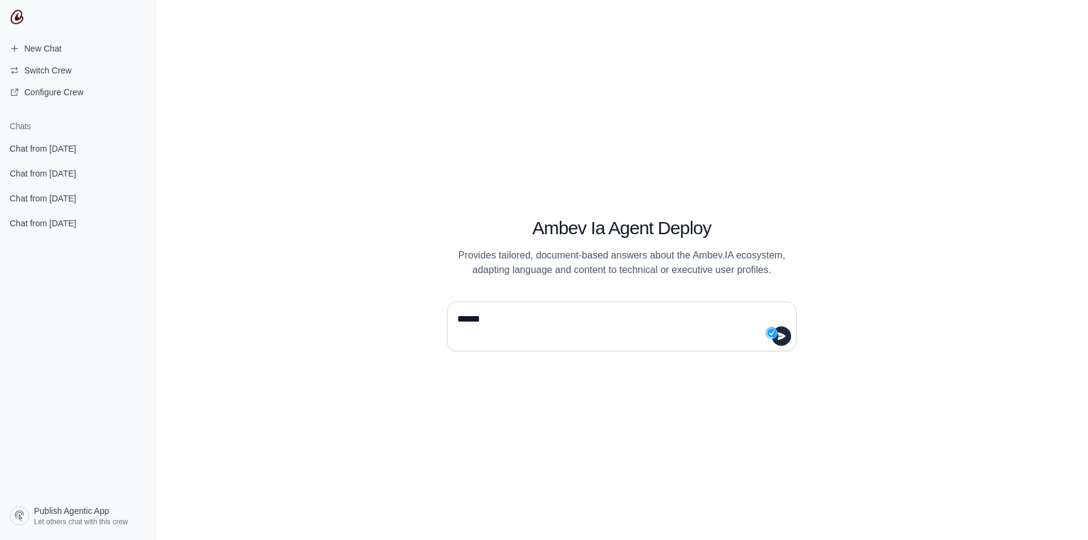
type textarea "*******"
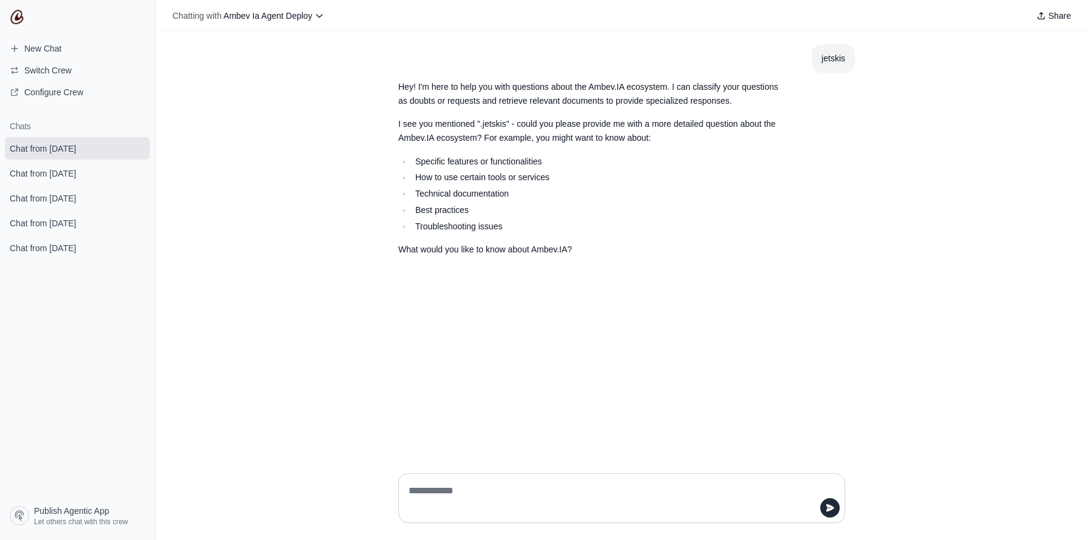
click at [462, 144] on div "Hey! I'm here to help you with questions about the Ambev.IA ecosystem. I can cl…" at bounding box center [592, 168] width 388 height 177
